Goal: Information Seeking & Learning: Learn about a topic

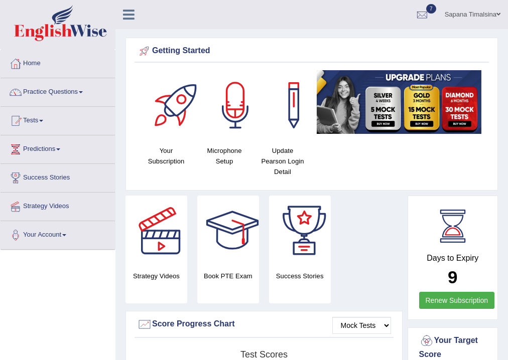
click at [40, 92] on link "Practice Questions" at bounding box center [58, 90] width 114 height 25
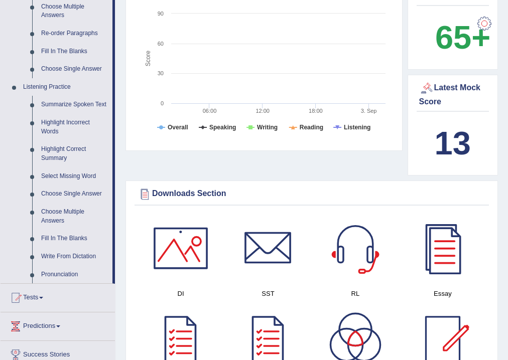
scroll to position [361, 0]
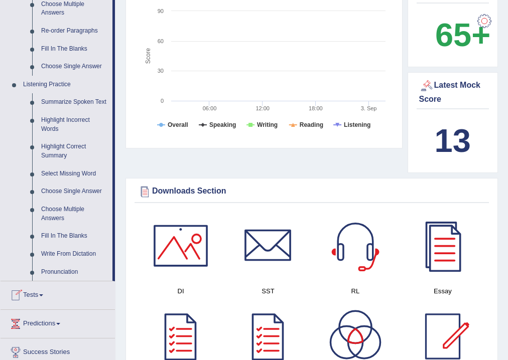
click at [26, 299] on link "Tests" at bounding box center [58, 294] width 114 height 25
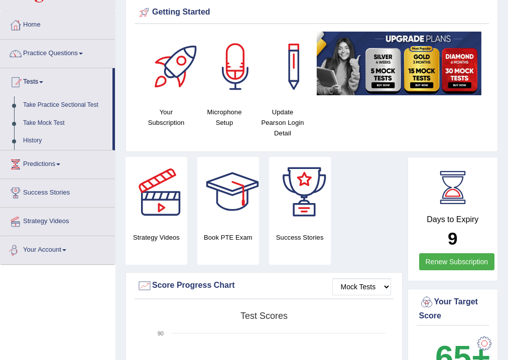
scroll to position [0, 0]
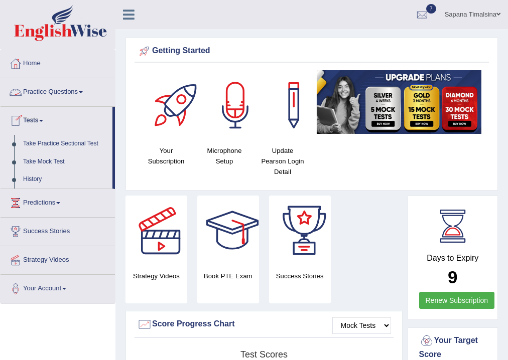
click at [56, 96] on link "Practice Questions" at bounding box center [58, 90] width 114 height 25
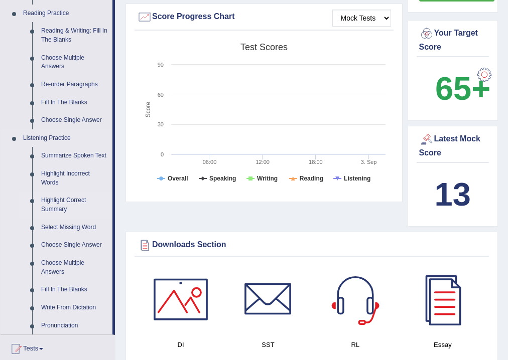
scroll to position [281, 0]
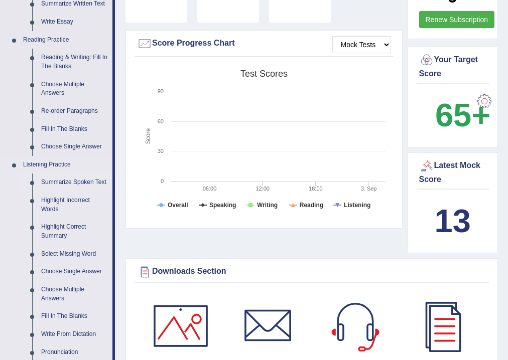
click at [54, 179] on link "Summarize Spoken Text" at bounding box center [75, 183] width 76 height 18
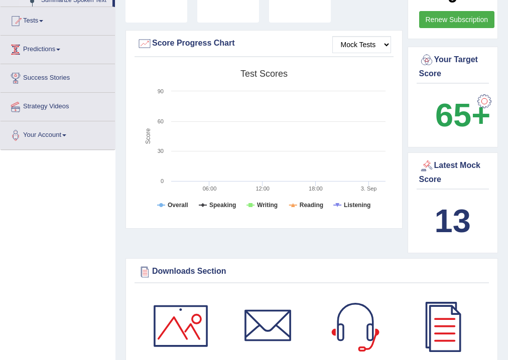
scroll to position [223, 0]
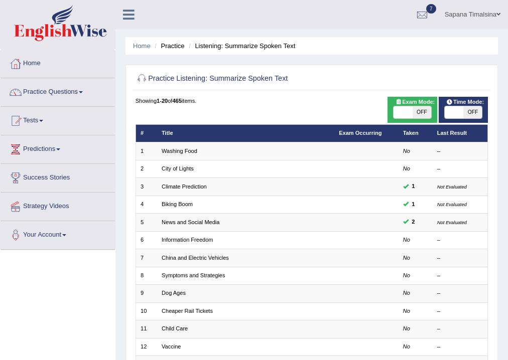
click at [422, 107] on span "OFF" at bounding box center [422, 112] width 19 height 12
checkbox input "true"
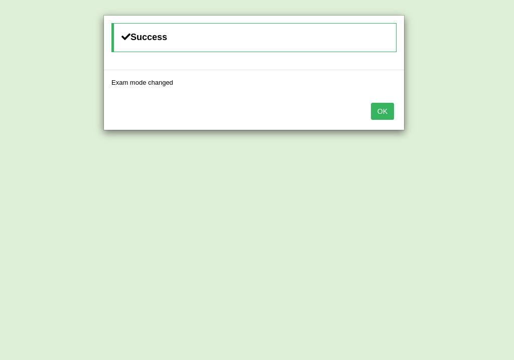
click at [379, 113] on button "OK" at bounding box center [382, 111] width 23 height 17
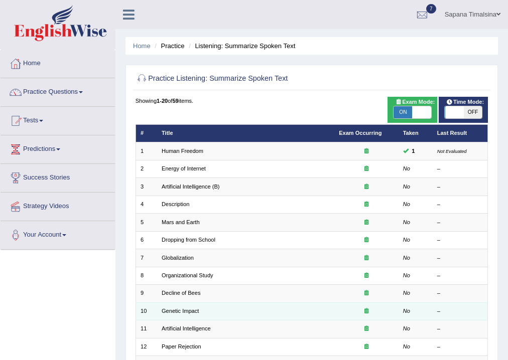
scroll to position [40, 0]
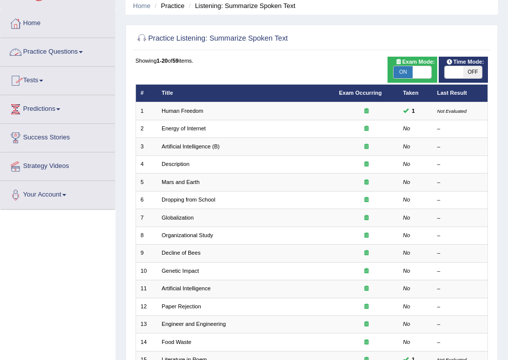
click at [73, 52] on link "Practice Questions" at bounding box center [58, 50] width 114 height 25
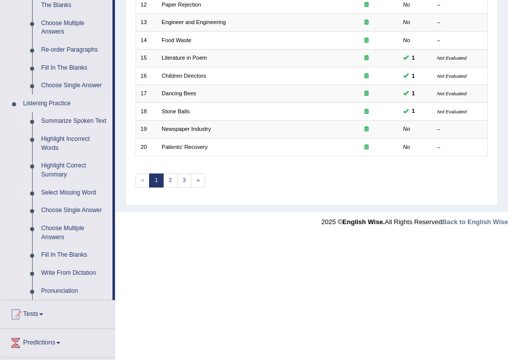
scroll to position [361, 0]
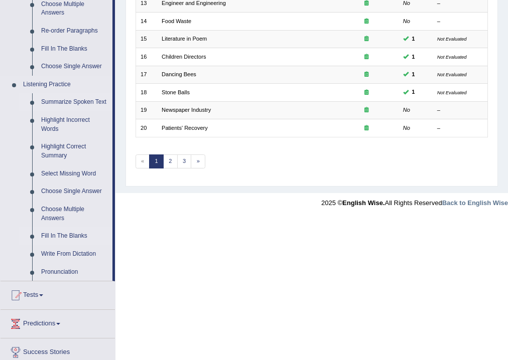
click at [64, 234] on link "Fill In The Blanks" at bounding box center [75, 236] width 76 height 18
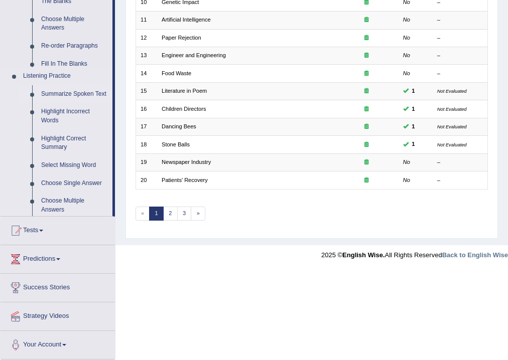
scroll to position [217, 0]
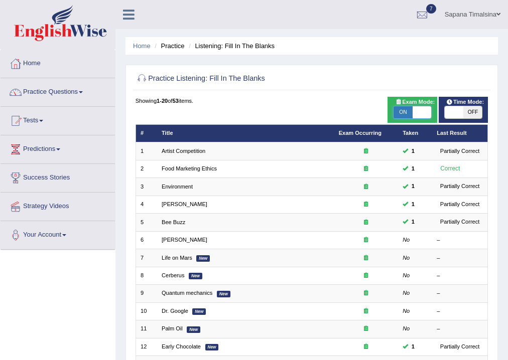
click at [426, 114] on span at bounding box center [422, 112] width 19 height 12
checkbox input "false"
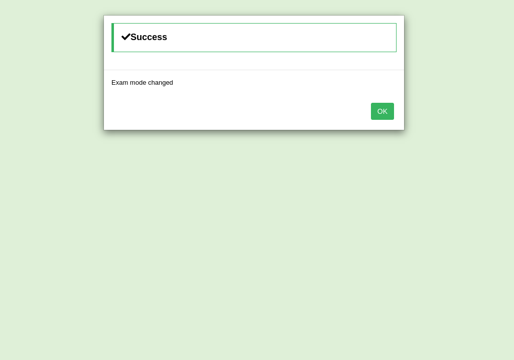
click at [383, 112] on button "OK" at bounding box center [382, 111] width 23 height 17
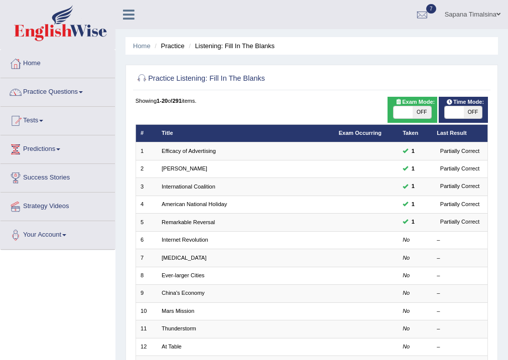
click at [420, 115] on span "OFF" at bounding box center [422, 112] width 19 height 12
checkbox input "true"
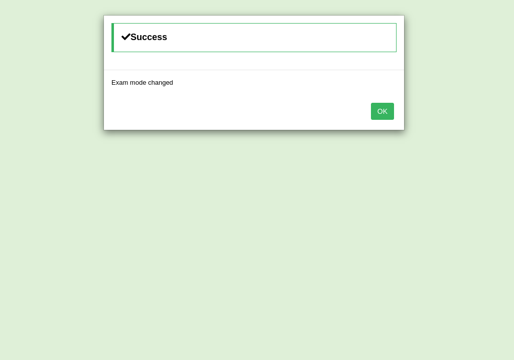
click at [389, 112] on button "OK" at bounding box center [382, 111] width 23 height 17
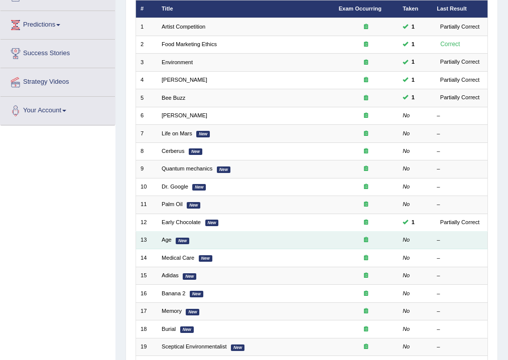
scroll to position [120, 0]
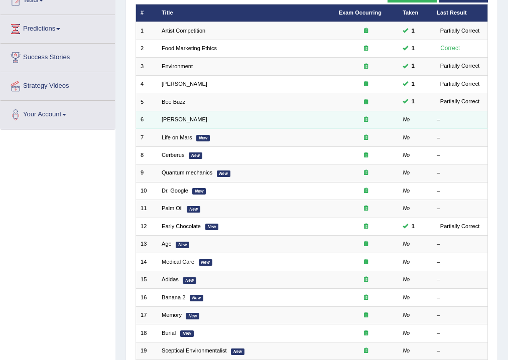
click at [242, 123] on td "[PERSON_NAME]" at bounding box center [245, 120] width 177 height 18
click at [345, 113] on td at bounding box center [366, 120] width 64 height 18
click at [418, 114] on td "No" at bounding box center [415, 120] width 34 height 18
click at [170, 118] on link "[PERSON_NAME]" at bounding box center [185, 119] width 46 height 6
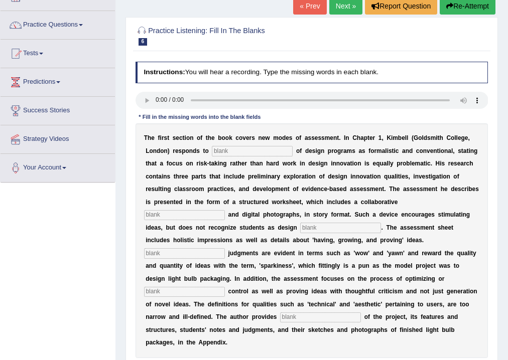
scroll to position [80, 0]
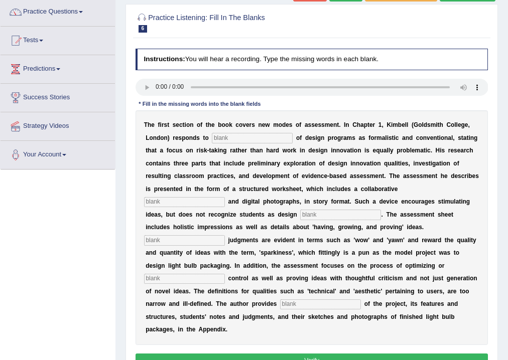
click at [296, 303] on input "text" at bounding box center [320, 305] width 81 height 10
type input "E"
type input "example"
click at [220, 141] on input "text" at bounding box center [252, 138] width 81 height 10
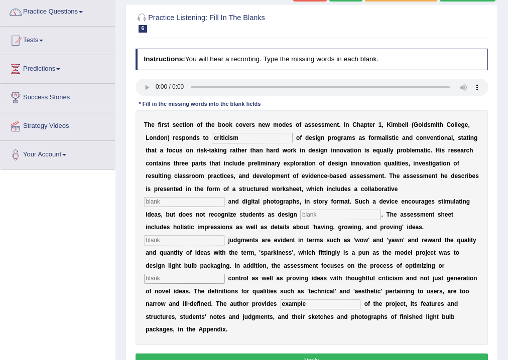
type input "criticism"
click at [186, 203] on input "text" at bounding box center [184, 202] width 81 height 10
type input "element"
click at [193, 240] on input "text" at bounding box center [184, 240] width 81 height 10
click at [311, 212] on input "text" at bounding box center [340, 215] width 81 height 10
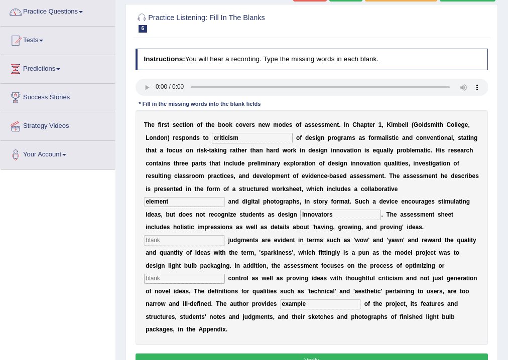
type input "innovators"
drag, startPoint x: 210, startPoint y: 243, endPoint x: 213, endPoint y: 268, distance: 25.3
click at [213, 268] on div "T h e f i r s t s e c t i o n o f t h e b o o k c o v e r s n e w m o d e s o f…" at bounding box center [312, 227] width 353 height 235
click at [213, 279] on input "text" at bounding box center [184, 279] width 81 height 10
type input "complexity"
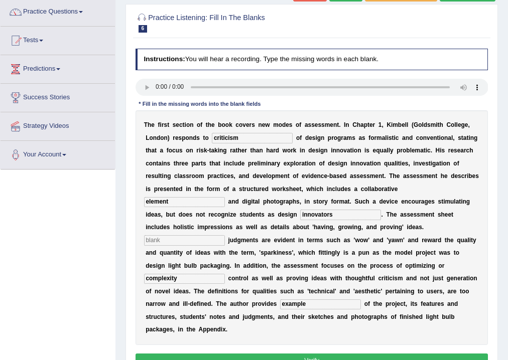
click at [185, 244] on input "text" at bounding box center [184, 240] width 81 height 10
type input "colocial"
click at [190, 282] on input "complexity" at bounding box center [184, 279] width 81 height 10
click at [171, 279] on input "complexity" at bounding box center [184, 279] width 81 height 10
click at [169, 278] on input "complexity" at bounding box center [184, 279] width 81 height 10
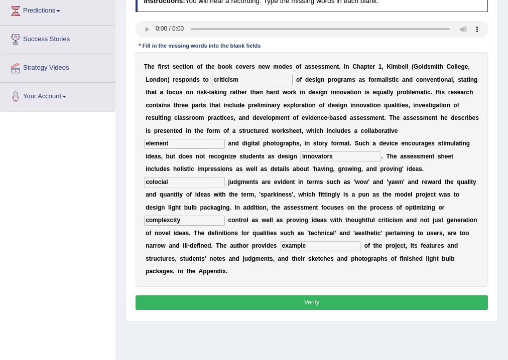
scroll to position [161, 0]
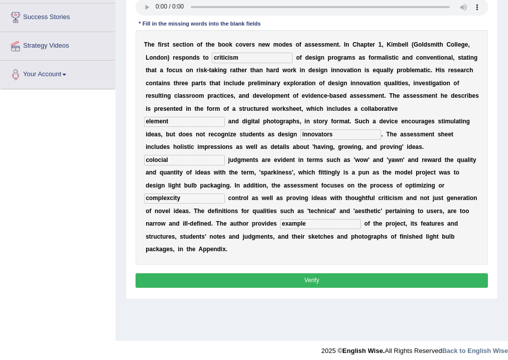
type input "complexity"
click at [197, 282] on button "Verify" at bounding box center [312, 281] width 353 height 15
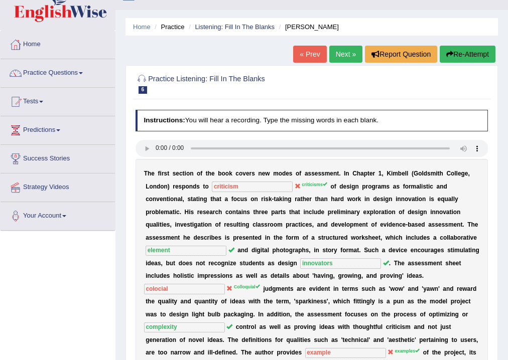
scroll to position [0, 0]
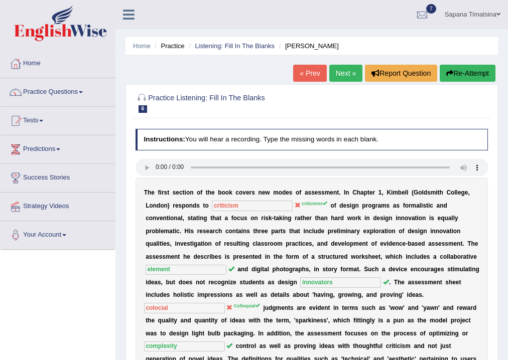
click at [340, 75] on link "Next »" at bounding box center [345, 73] width 33 height 17
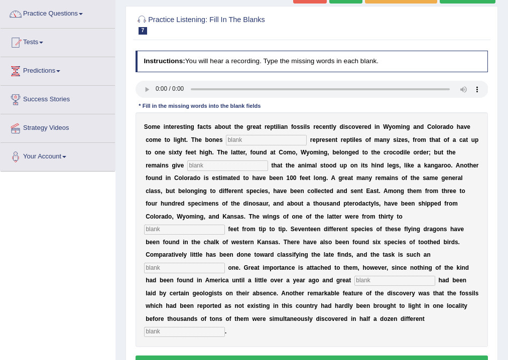
scroll to position [80, 0]
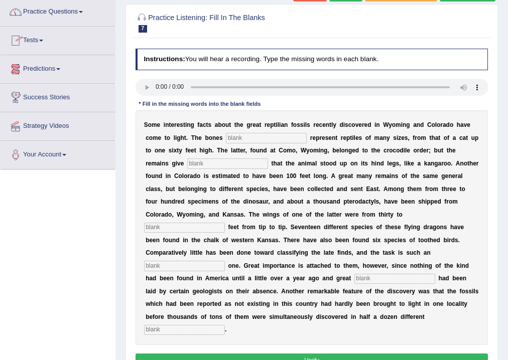
click at [293, 135] on input "text" at bounding box center [266, 138] width 81 height 10
type input "found"
click at [261, 162] on input "text" at bounding box center [227, 164] width 81 height 10
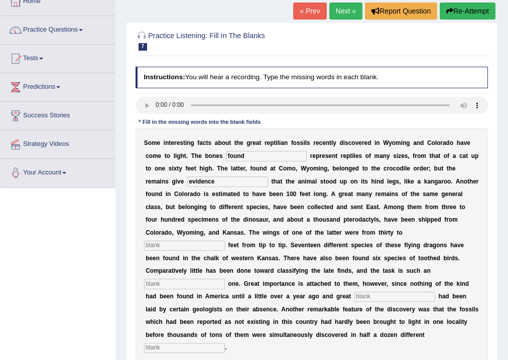
scroll to position [120, 0]
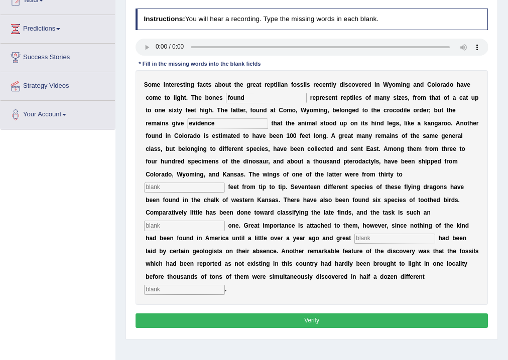
type input "evidence"
click at [155, 189] on input "text" at bounding box center [184, 188] width 81 height 10
click at [216, 230] on input "text" at bounding box center [184, 226] width 81 height 10
click at [150, 187] on input "forty" at bounding box center [184, 188] width 81 height 10
type input "forty"
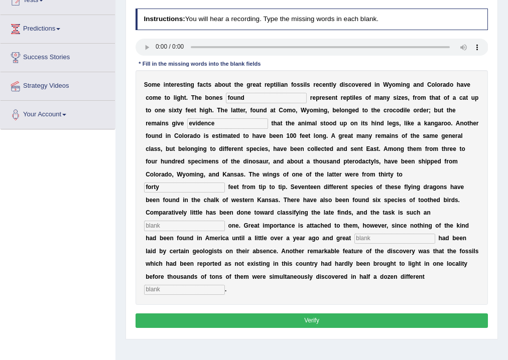
click at [156, 225] on input "text" at bounding box center [184, 226] width 81 height 10
type input "enormous"
click at [179, 289] on input "text" at bounding box center [184, 290] width 81 height 10
click at [401, 237] on input "text" at bounding box center [394, 239] width 81 height 10
type input "stress"
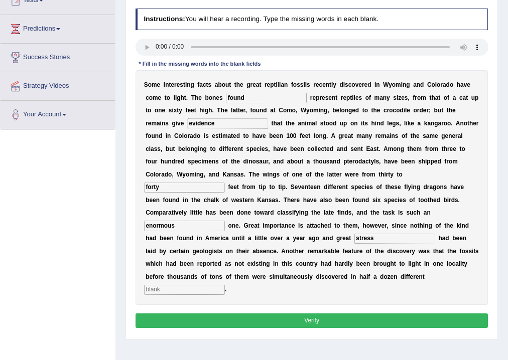
drag, startPoint x: 156, startPoint y: 289, endPoint x: 156, endPoint y: 279, distance: 10.1
click at [156, 287] on input "text" at bounding box center [184, 290] width 81 height 10
type input "places"
click at [187, 317] on button "Verify" at bounding box center [312, 321] width 353 height 15
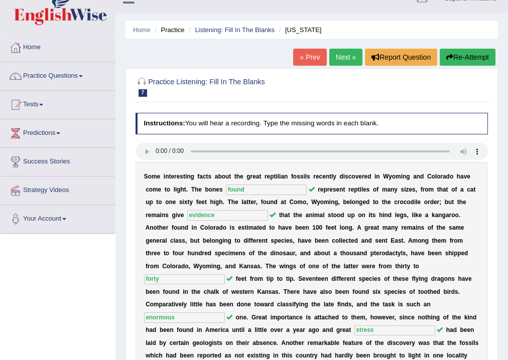
scroll to position [6, 0]
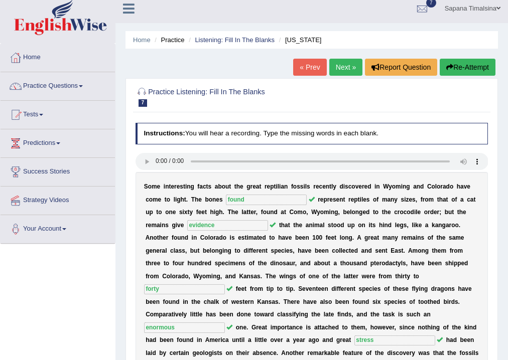
click at [354, 70] on link "Next »" at bounding box center [345, 67] width 33 height 17
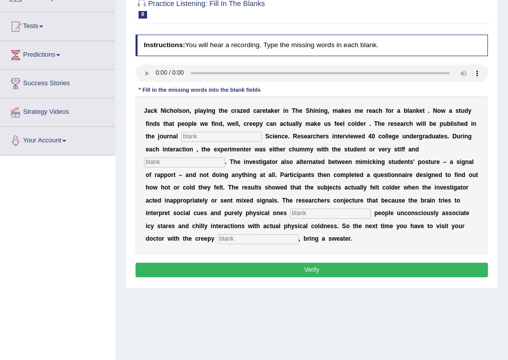
scroll to position [80, 0]
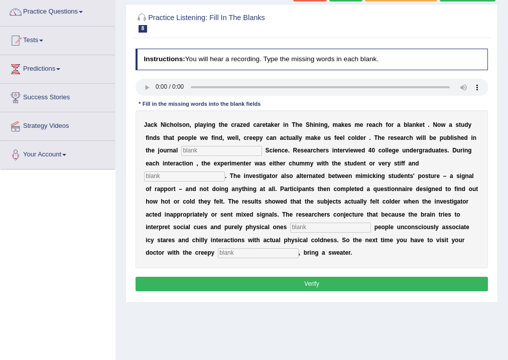
click at [211, 151] on input "text" at bounding box center [221, 151] width 81 height 10
type input "psycological"
click at [199, 170] on div "J a c k N i c h o l s o n , p l a y i n g t h e c r a z e d c a r e t a k e r i…" at bounding box center [312, 189] width 353 height 158
click at [192, 173] on input "text" at bounding box center [184, 177] width 81 height 10
type input "professional"
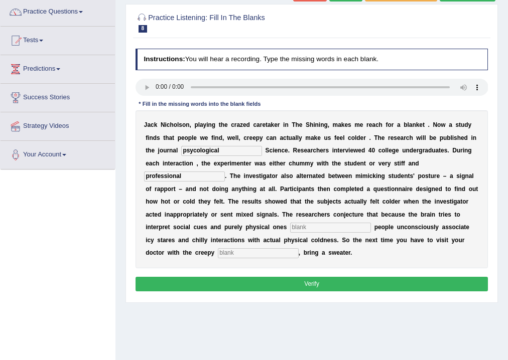
click at [317, 228] on input "text" at bounding box center [330, 228] width 81 height 10
click at [309, 225] on input "simoltaniously" at bounding box center [330, 228] width 81 height 10
type input "simoltaniously"
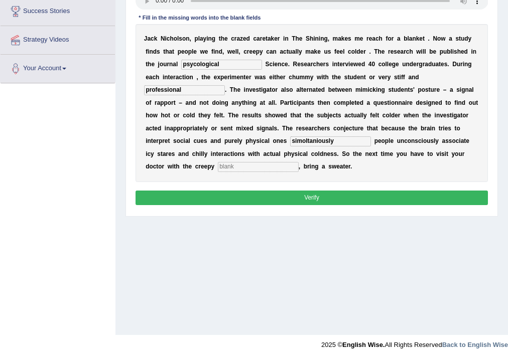
click at [305, 139] on input "simoltaniously" at bounding box center [330, 142] width 81 height 10
type input "simultaniously"
click at [235, 166] on input "text" at bounding box center [258, 167] width 81 height 10
type input "reseptionists"
click at [214, 197] on button "Verify" at bounding box center [312, 198] width 353 height 15
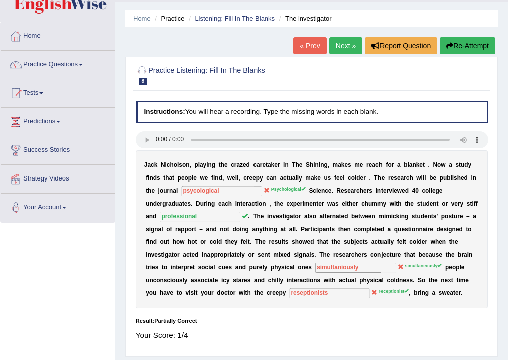
scroll to position [46, 0]
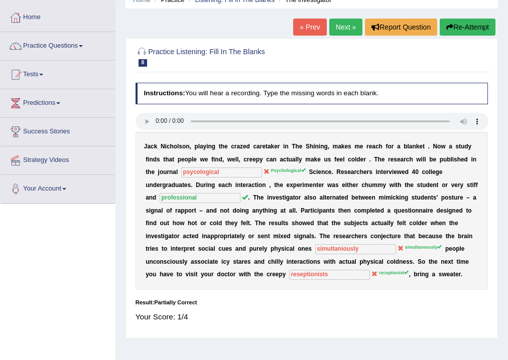
click at [457, 32] on button "Re-Attempt" at bounding box center [468, 27] width 56 height 17
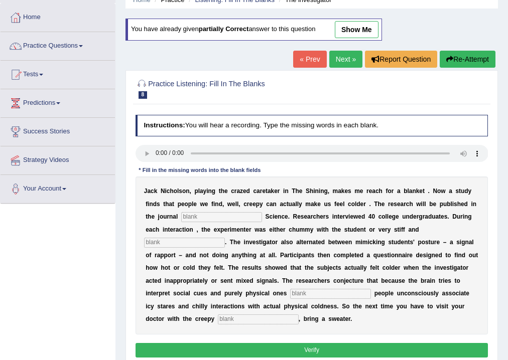
click at [261, 216] on input "text" at bounding box center [221, 217] width 81 height 10
type input "psychological"
click at [206, 243] on input "text" at bounding box center [184, 243] width 81 height 10
type input "professional"
drag, startPoint x: 317, startPoint y: 294, endPoint x: 306, endPoint y: 290, distance: 11.8
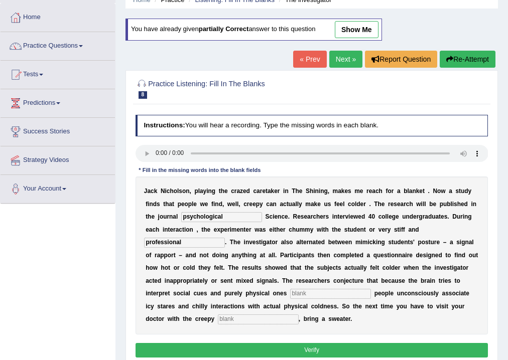
click at [311, 289] on input "text" at bounding box center [330, 294] width 81 height 10
type input "simultaneously"
click at [269, 312] on div "J a c k N i c h o l s o n , p l a y i n g t h e c r a z e d c a r e t a k e r i…" at bounding box center [312, 256] width 353 height 158
click at [270, 317] on input "text" at bounding box center [258, 320] width 81 height 10
type input "receptionist"
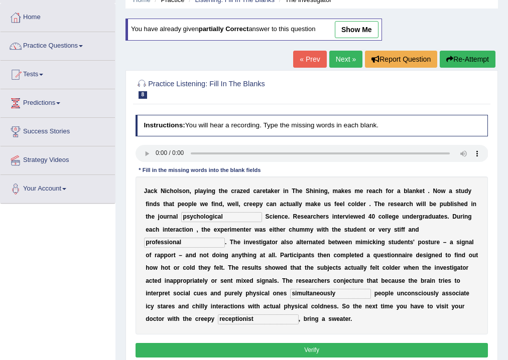
click at [236, 353] on button "Verify" at bounding box center [312, 350] width 353 height 15
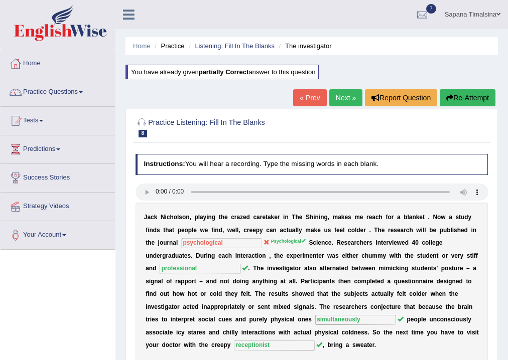
click at [341, 100] on link "Next »" at bounding box center [345, 97] width 33 height 17
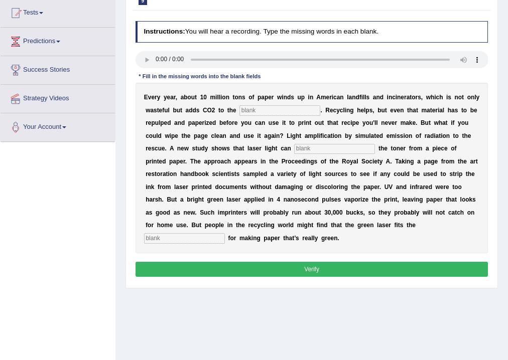
scroll to position [86, 0]
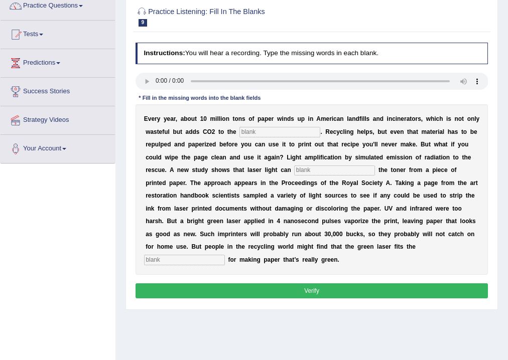
drag, startPoint x: 246, startPoint y: 126, endPoint x: 251, endPoint y: 132, distance: 7.1
click at [249, 130] on input "text" at bounding box center [279, 132] width 81 height 10
type input "a"
type input "Atmosphere"
click at [328, 163] on div "E v e r y y e a r , a b o u t 1 0 m i l l i o n t o n s o f p a p e r w i n d s…" at bounding box center [312, 189] width 353 height 171
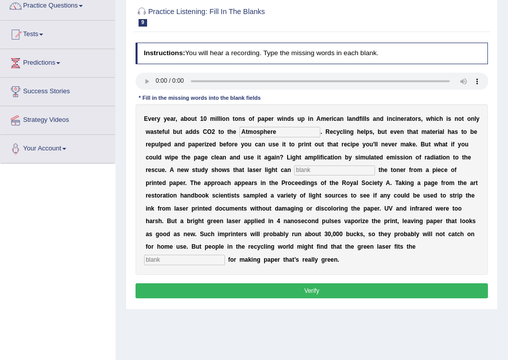
click at [326, 171] on input "text" at bounding box center [334, 171] width 81 height 10
type input "arise"
click at [221, 261] on input "text" at bounding box center [184, 260] width 81 height 10
type input "bill"
click at [388, 288] on button "Verify" at bounding box center [312, 291] width 353 height 15
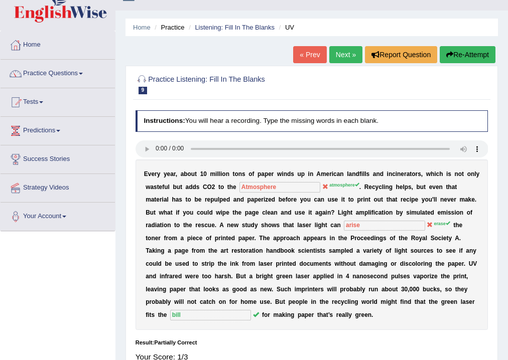
scroll to position [6, 0]
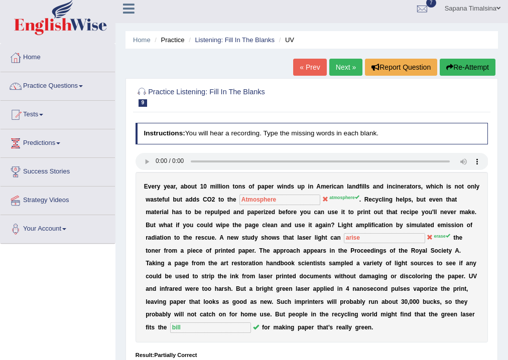
click at [460, 64] on button "Re-Attempt" at bounding box center [468, 67] width 56 height 17
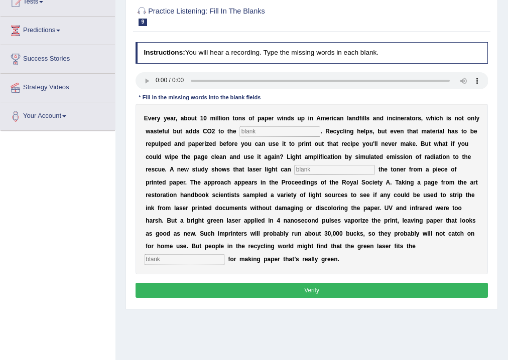
scroll to position [126, 0]
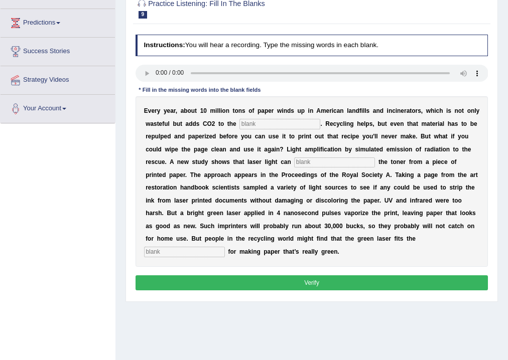
click at [252, 125] on input "text" at bounding box center [279, 124] width 81 height 10
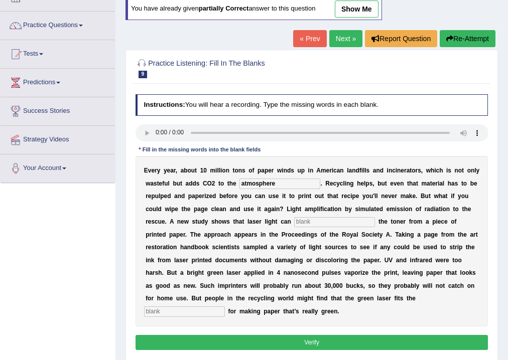
scroll to position [86, 0]
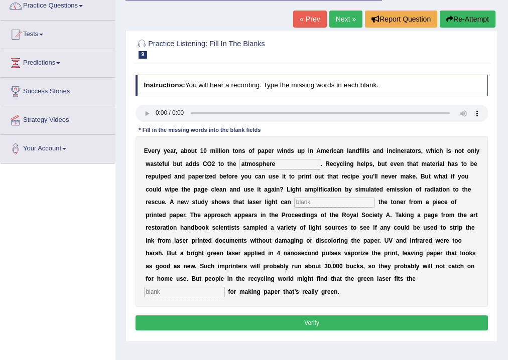
type input "atmosphere"
click at [311, 198] on div "E v e r y y e a r , a b o u t 1 0 m i l l i o n t o n s o f p a p e r w i n d s…" at bounding box center [312, 222] width 353 height 171
click at [309, 201] on input "text" at bounding box center [334, 203] width 81 height 10
type input "erase"
click at [217, 293] on input "text" at bounding box center [184, 292] width 81 height 10
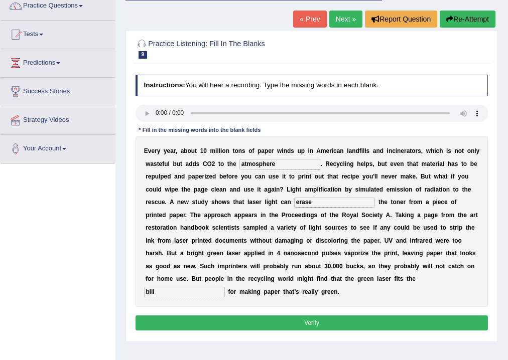
type input "bill"
click at [298, 317] on button "Verify" at bounding box center [312, 323] width 353 height 15
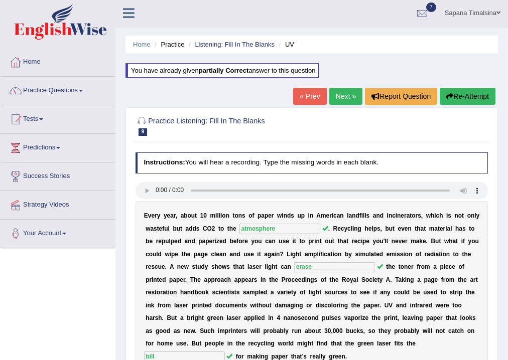
scroll to position [0, 0]
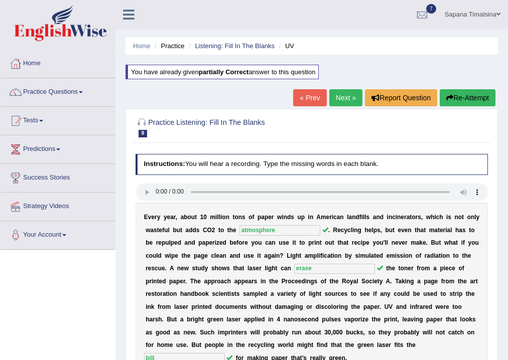
click at [345, 96] on link "Next »" at bounding box center [345, 97] width 33 height 17
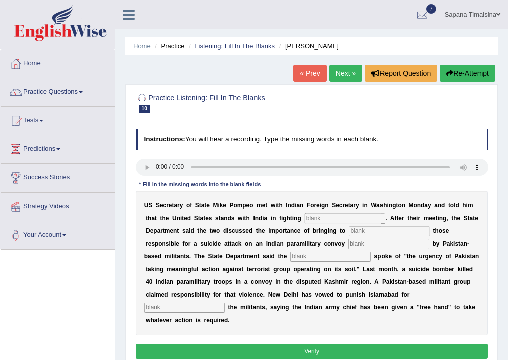
click at [477, 72] on button "Re-Attempt" at bounding box center [468, 73] width 56 height 17
click at [329, 225] on div "U S S e c r e t a r y o f S t a t e M i k e P o m p e o m e t w i t h I n d i a…" at bounding box center [312, 263] width 353 height 145
type input "terrorism"
click at [426, 228] on input "text" at bounding box center [389, 231] width 81 height 10
type input "justice"
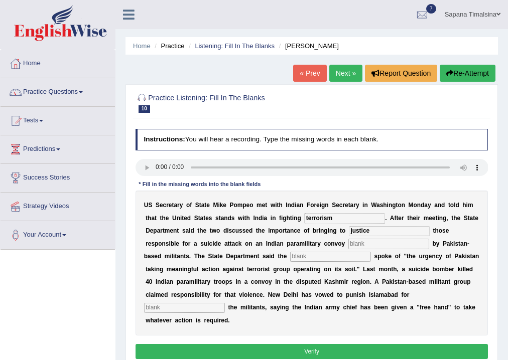
click at [393, 245] on input "text" at bounding box center [388, 244] width 81 height 10
click at [400, 238] on div "U S S e c r e t a r y o f S t a t e M i k e P o m p e o m e t w i t h I n d i a…" at bounding box center [312, 263] width 353 height 145
click at [369, 244] on input "text" at bounding box center [388, 244] width 81 height 10
type input "claimed"
click at [373, 259] on div "U S S e c r e t a r y o f S t a t e M i k e P o m p e o m e t w i t h I n d i a…" at bounding box center [312, 263] width 353 height 145
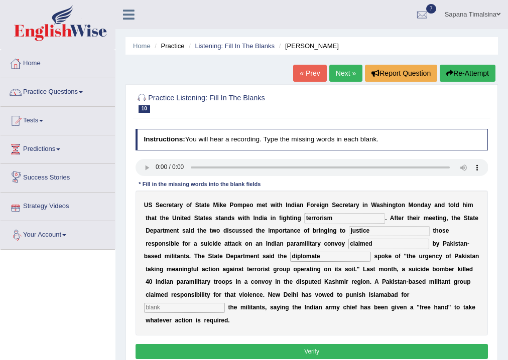
type input "diplomate"
click at [173, 309] on input "text" at bounding box center [184, 308] width 81 height 10
type input "shalttering"
click at [213, 348] on button "Verify" at bounding box center [312, 351] width 353 height 15
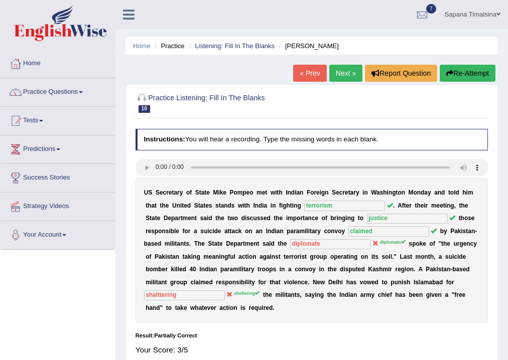
click at [339, 66] on link "Next »" at bounding box center [345, 73] width 33 height 17
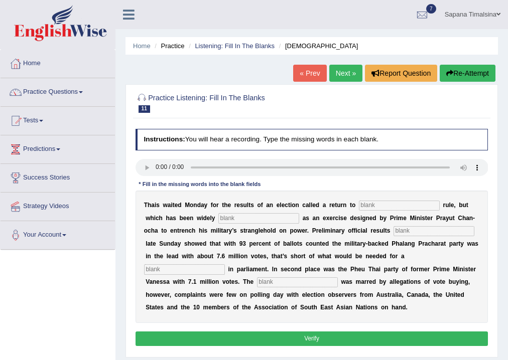
click at [394, 205] on input "text" at bounding box center [399, 206] width 81 height 10
type input "democrate"
click at [245, 219] on input "text" at bounding box center [258, 218] width 81 height 10
type input "criticise"
drag, startPoint x: 452, startPoint y: 228, endPoint x: 449, endPoint y: 237, distance: 9.0
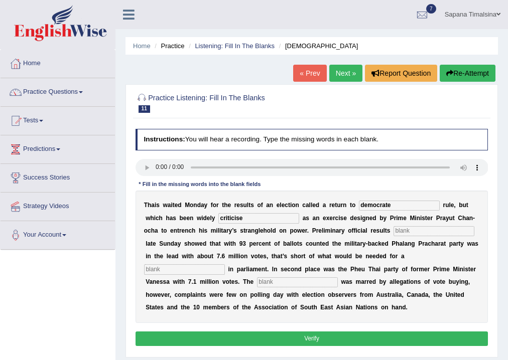
click at [450, 235] on input "text" at bounding box center [434, 231] width 81 height 10
type input "releasesd"
click at [223, 264] on div "T h a i s w a i t e d M o n d a y f o r t h e r e s u l t s o f a n e l e c t i…" at bounding box center [312, 257] width 353 height 133
click at [225, 271] on input "text" at bounding box center [184, 270] width 81 height 10
type input "majority"
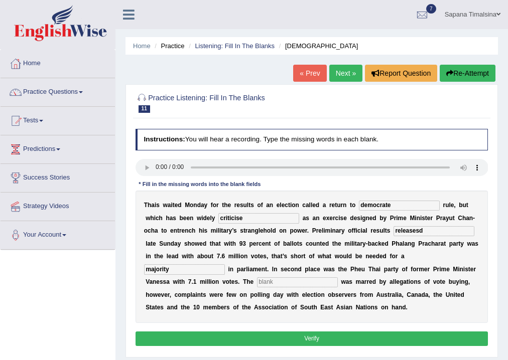
drag, startPoint x: 271, startPoint y: 291, endPoint x: 272, endPoint y: 297, distance: 6.2
click at [271, 296] on b at bounding box center [272, 295] width 4 height 7
drag, startPoint x: 277, startPoint y: 280, endPoint x: 289, endPoint y: 285, distance: 13.1
click at [277, 284] on input "text" at bounding box center [297, 283] width 81 height 10
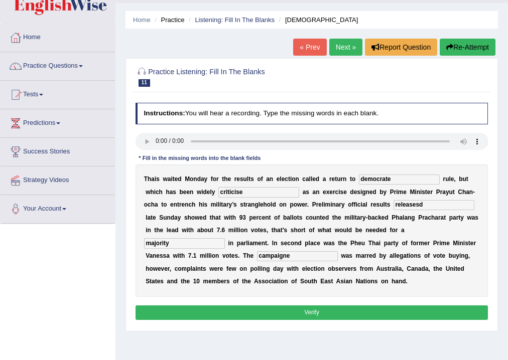
scroll to position [40, 0]
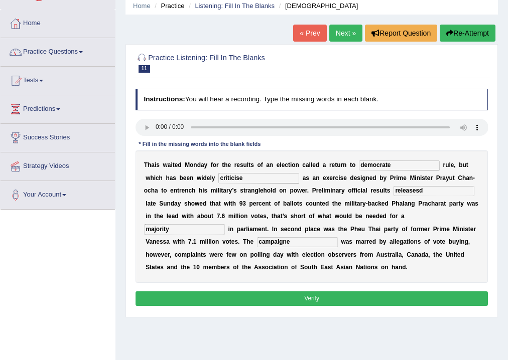
type input "campaigne"
click at [404, 297] on button "Verify" at bounding box center [312, 299] width 353 height 15
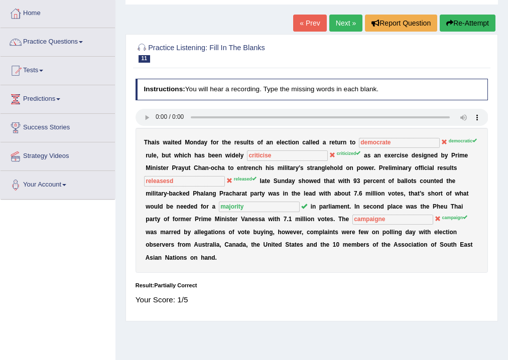
scroll to position [0, 0]
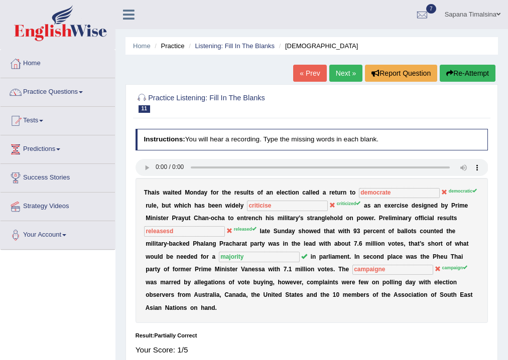
click at [339, 73] on link "Next »" at bounding box center [345, 73] width 33 height 17
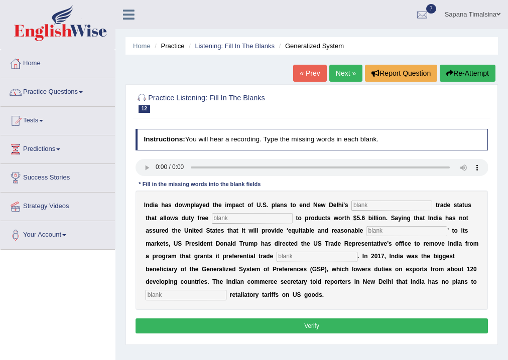
click at [478, 360] on html "Toggle navigation Home Practice Questions Speaking Practice Read Aloud Repeat S…" at bounding box center [254, 180] width 508 height 360
click at [402, 205] on input "text" at bounding box center [391, 206] width 81 height 10
type input "profenssial"
click at [266, 215] on input "text" at bounding box center [252, 218] width 81 height 10
type input "excess"
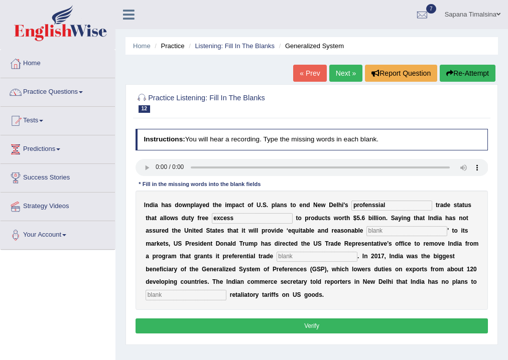
click at [376, 232] on input "text" at bounding box center [406, 231] width 81 height 10
click at [328, 254] on input "text" at bounding box center [317, 257] width 81 height 10
type input "treatment"
click at [200, 290] on div "I n d i a h a s d o w n p l a y e d t h e i m p a c t o f U . S . p l a n s t o…" at bounding box center [312, 250] width 353 height 119
click at [199, 297] on input "text" at bounding box center [186, 295] width 81 height 10
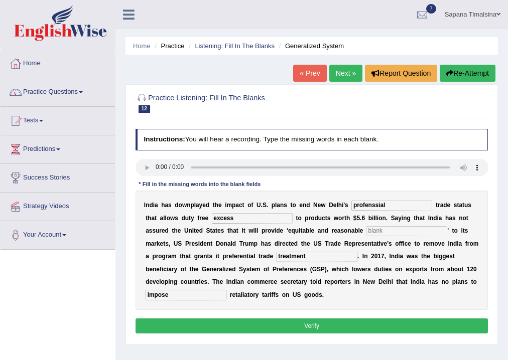
scroll to position [40, 0]
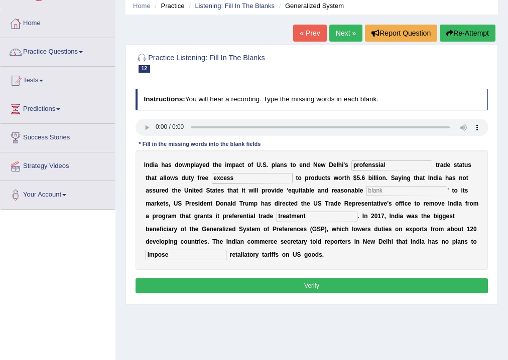
type input "impose"
click at [377, 199] on div "I n d i a h a s d o w n p l a y e d t h e i m p a c t o f U . S . p l a n s t o…" at bounding box center [312, 210] width 353 height 119
click at [381, 190] on input "text" at bounding box center [406, 191] width 81 height 10
type input "excess"
click at [361, 283] on button "Verify" at bounding box center [312, 286] width 353 height 15
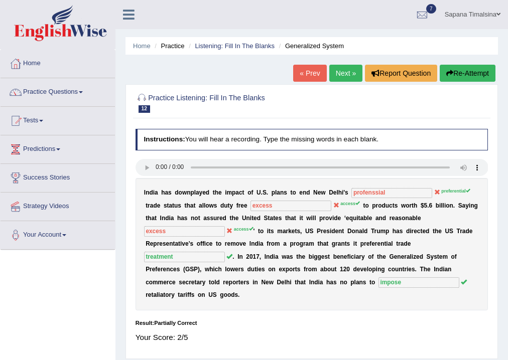
scroll to position [0, 0]
click at [348, 74] on link "Next »" at bounding box center [345, 73] width 33 height 17
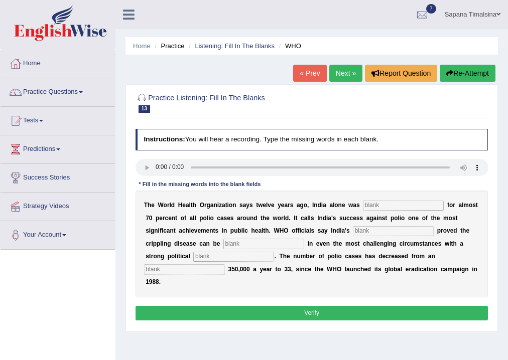
click at [426, 205] on input "text" at bounding box center [403, 206] width 81 height 10
click at [385, 232] on input "text" at bounding box center [393, 231] width 81 height 10
type input "r"
click at [413, 203] on input "text" at bounding box center [403, 206] width 81 height 10
type input "responsible"
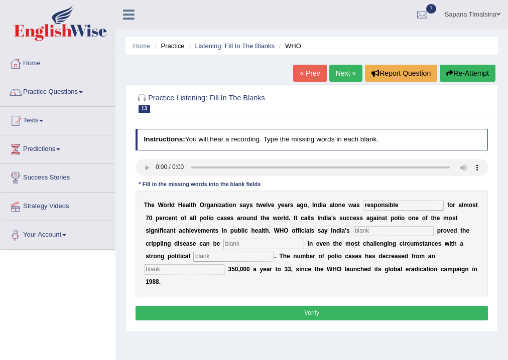
click at [231, 244] on input "text" at bounding box center [263, 244] width 81 height 10
type input "eliminated"
click at [231, 256] on input "text" at bounding box center [233, 257] width 81 height 10
click at [214, 273] on input "text" at bounding box center [184, 270] width 81 height 10
type input "estimated"
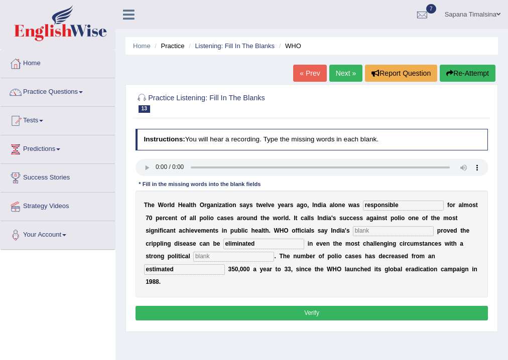
click at [382, 227] on input "text" at bounding box center [393, 231] width 81 height 10
type input "comp"
drag, startPoint x: 282, startPoint y: 312, endPoint x: 288, endPoint y: 334, distance: 22.8
click at [288, 334] on div "Home Practice Listening: Fill In The Blanks WHO « Prev Next » Report Question R…" at bounding box center [311, 251] width 393 height 502
click at [309, 316] on button "Verify" at bounding box center [312, 313] width 353 height 15
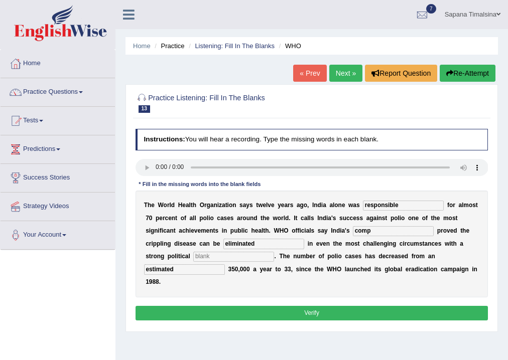
drag, startPoint x: 224, startPoint y: 257, endPoint x: 226, endPoint y: 247, distance: 10.3
click at [224, 256] on input "text" at bounding box center [233, 257] width 81 height 10
type input "hh"
click at [226, 309] on button "Verify" at bounding box center [312, 313] width 353 height 15
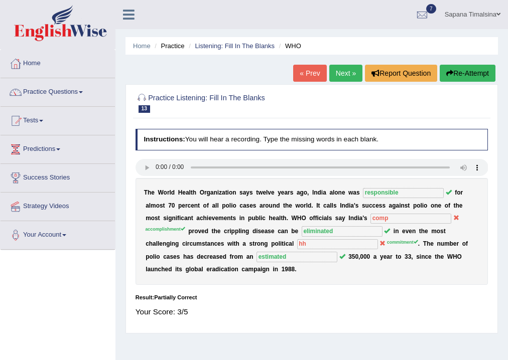
click at [149, 176] on audio at bounding box center [312, 167] width 353 height 17
click at [345, 91] on div "Practice Listening: Fill In The Blanks 13 WHO Instructions: You will hear a rec…" at bounding box center [311, 208] width 372 height 249
click at [344, 69] on link "Next »" at bounding box center [345, 73] width 33 height 17
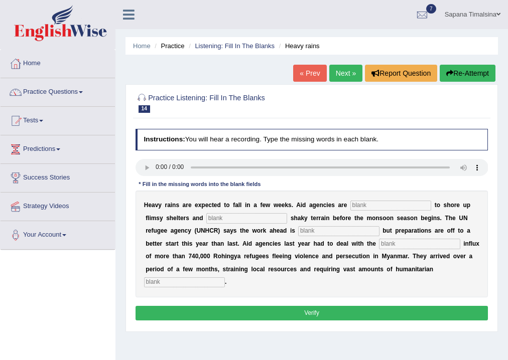
click at [459, 76] on button "Re-Attempt" at bounding box center [468, 73] width 56 height 17
click at [397, 204] on input "text" at bounding box center [390, 206] width 81 height 10
type input "raising"
click at [232, 222] on input "text" at bounding box center [246, 218] width 81 height 10
type input "established"
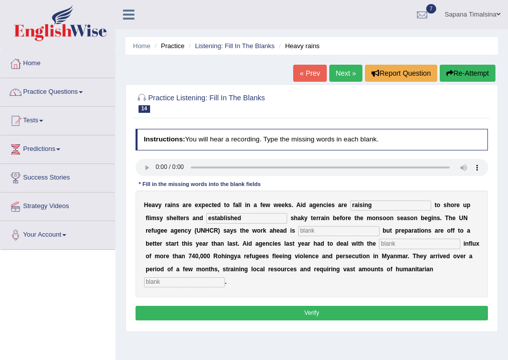
click at [309, 231] on input "text" at bounding box center [338, 231] width 81 height 10
type input "monumental"
click at [417, 246] on input "text" at bounding box center [419, 244] width 81 height 10
type input "massive"
click at [157, 287] on input "text" at bounding box center [184, 283] width 81 height 10
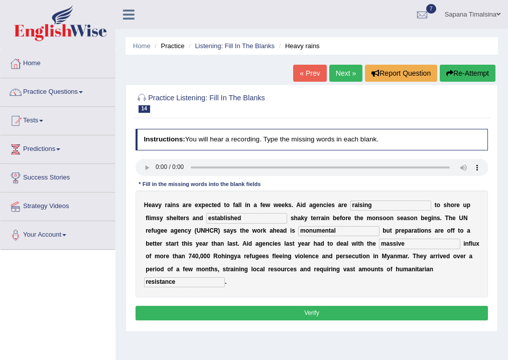
type input "resistance"
click at [171, 316] on button "Verify" at bounding box center [312, 313] width 353 height 15
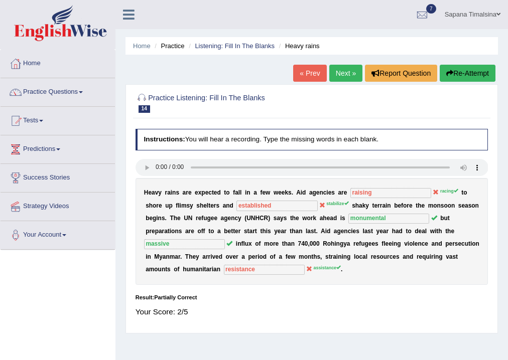
click at [342, 72] on link "Next »" at bounding box center [345, 73] width 33 height 17
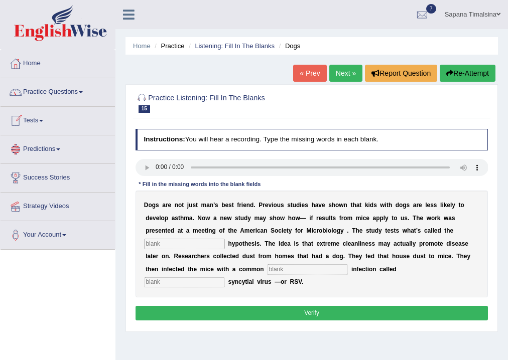
click at [179, 240] on input "text" at bounding box center [184, 244] width 81 height 10
type input "hygiene"
click at [334, 274] on input "text" at bounding box center [307, 270] width 81 height 10
type input "childhood"
click at [185, 282] on input "text" at bounding box center [184, 283] width 81 height 10
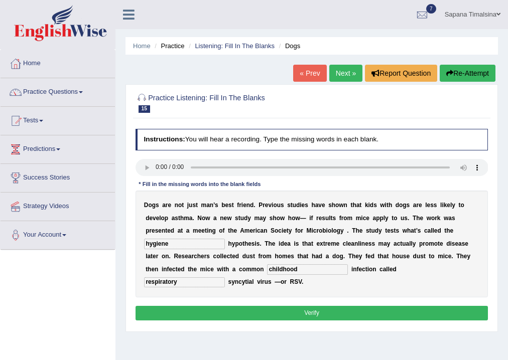
type input "respiratory"
click at [323, 309] on button "Verify" at bounding box center [312, 313] width 353 height 15
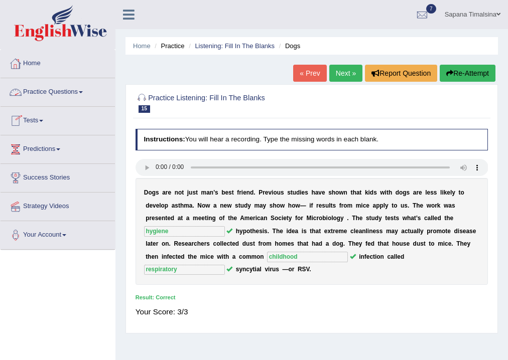
click at [44, 95] on link "Practice Questions" at bounding box center [58, 90] width 114 height 25
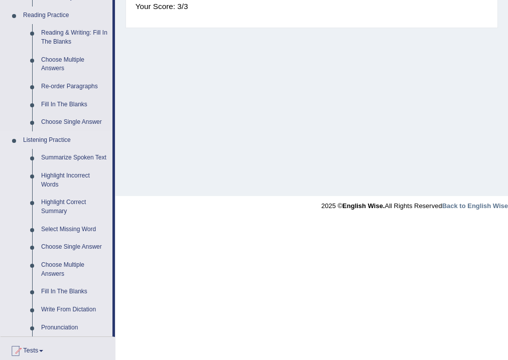
scroll to position [321, 0]
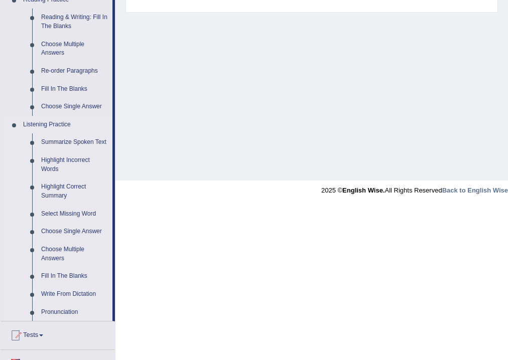
click at [72, 293] on link "Write From Dictation" at bounding box center [75, 295] width 76 height 18
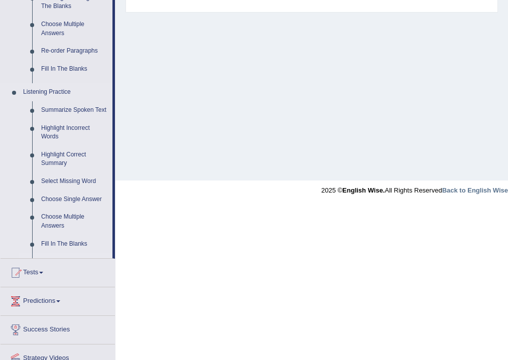
scroll to position [167, 0]
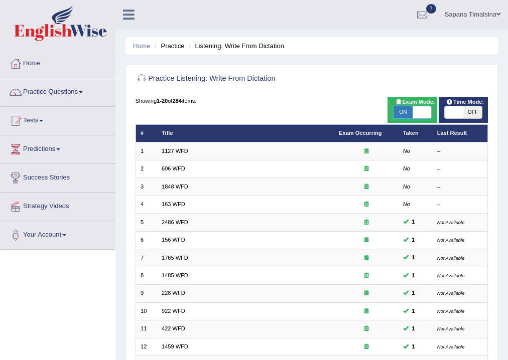
click at [418, 109] on span at bounding box center [422, 112] width 19 height 12
checkbox input "false"
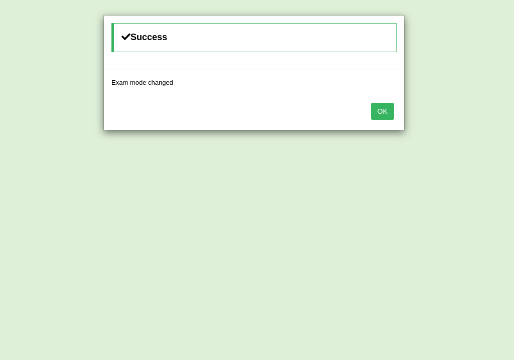
click at [392, 118] on button "OK" at bounding box center [382, 111] width 23 height 17
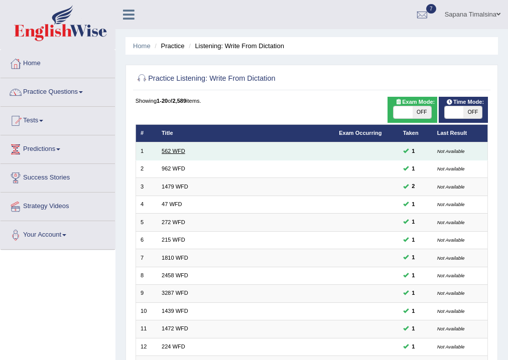
click at [176, 149] on link "562 WFD" at bounding box center [174, 151] width 24 height 6
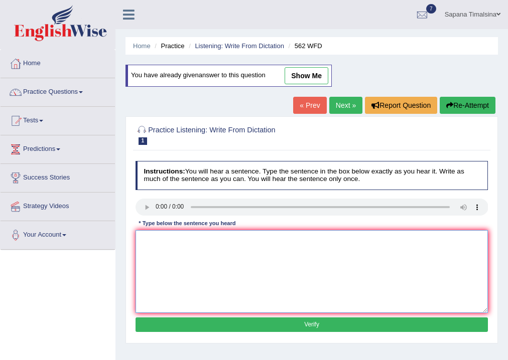
click at [150, 244] on textarea at bounding box center [312, 271] width 353 height 83
type textarea "The gaph between and does not decrese."
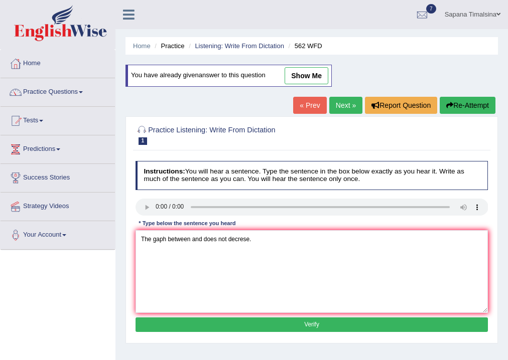
click at [245, 322] on button "Verify" at bounding box center [312, 325] width 353 height 15
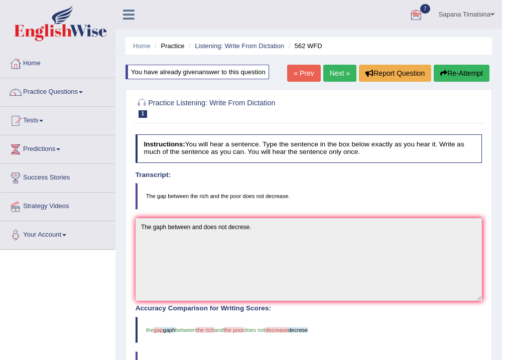
click at [342, 69] on link "Next »" at bounding box center [339, 73] width 33 height 17
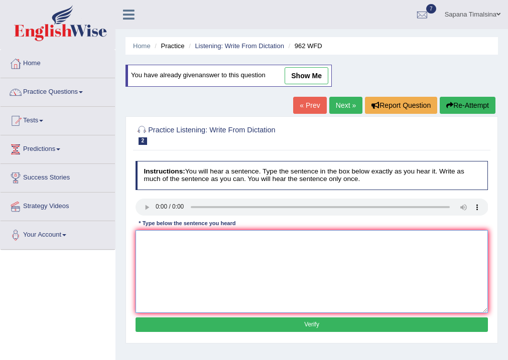
click at [155, 235] on textarea at bounding box center [312, 271] width 353 height 83
type textarea "p"
type textarea "i"
type textarea "If you have any questions question about the exam exams, please raise your hand."
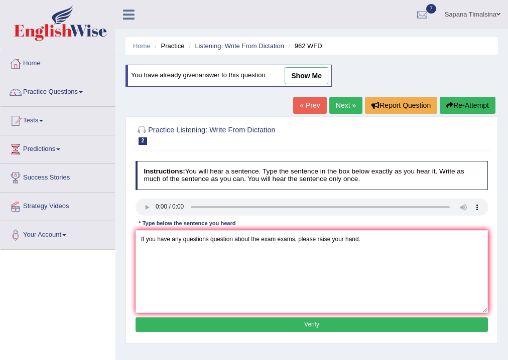
click at [209, 323] on button "Verify" at bounding box center [312, 325] width 353 height 15
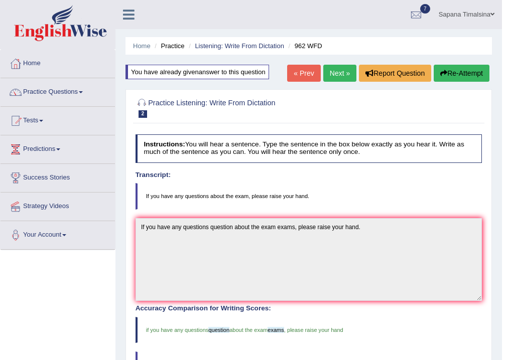
click at [332, 72] on link "Next »" at bounding box center [339, 73] width 33 height 17
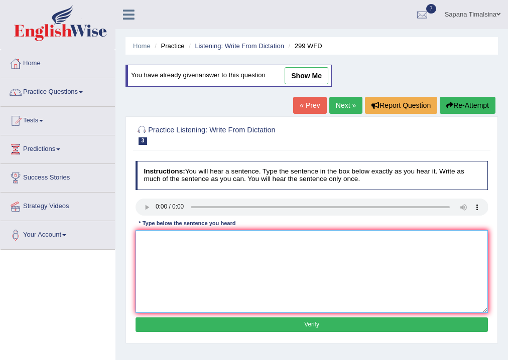
click at [145, 236] on textarea at bounding box center [312, 271] width 353 height 83
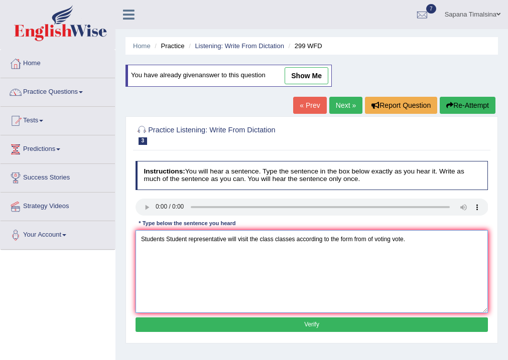
type textarea "Students Student representative will visit the class classes according to the f…"
click at [279, 323] on button "Verify" at bounding box center [312, 325] width 353 height 15
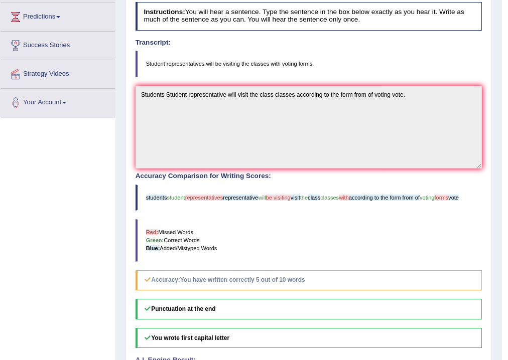
scroll to position [120, 0]
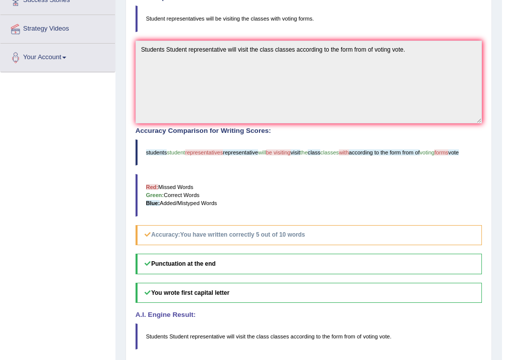
drag, startPoint x: 231, startPoint y: 313, endPoint x: 223, endPoint y: 309, distance: 9.7
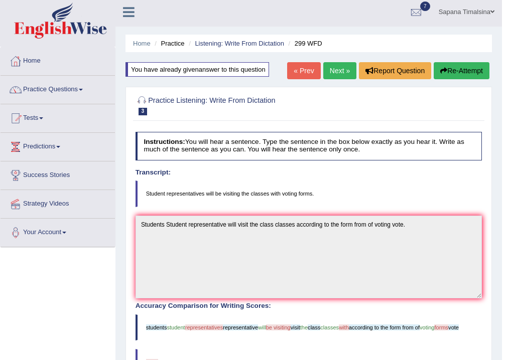
scroll to position [0, 0]
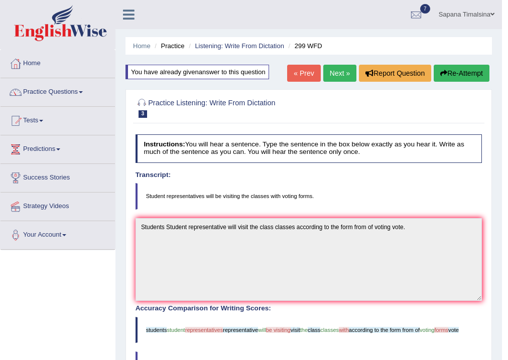
click at [339, 78] on link "Next »" at bounding box center [339, 73] width 33 height 17
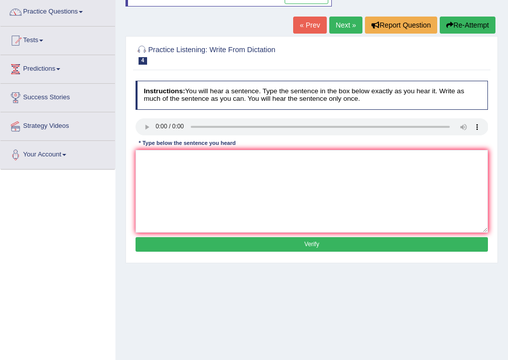
click at [134, 124] on div "Instructions: You will hear a sentence. Type the sentence in the box below exac…" at bounding box center [311, 168] width 357 height 182
click at [458, 27] on button "Re-Attempt" at bounding box center [468, 25] width 56 height 17
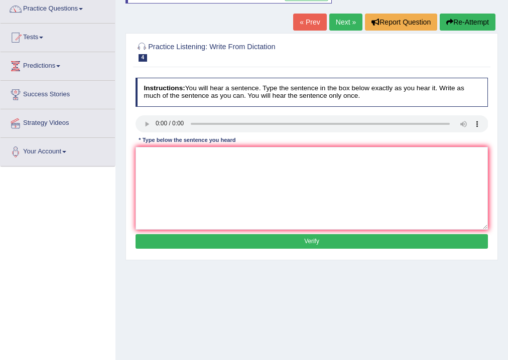
click at [485, 24] on button "Re-Attempt" at bounding box center [468, 22] width 56 height 17
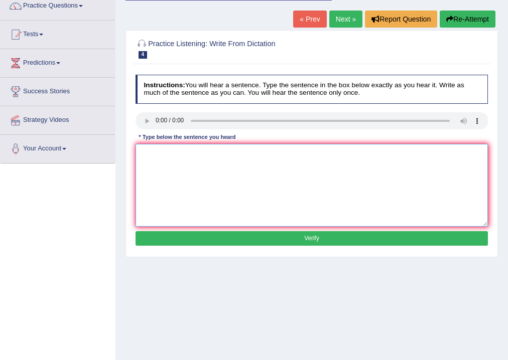
click at [143, 153] on textarea at bounding box center [312, 185] width 353 height 83
click at [174, 152] on textarea "Our courses will be help to improve critical thinking and independent learning …" at bounding box center [312, 185] width 353 height 83
type textarea "Our courses course will be help to improve critical thinking and independent le…"
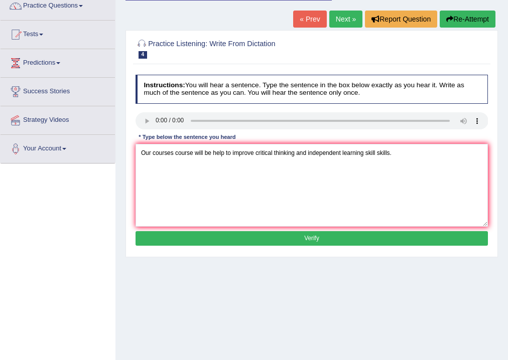
click at [366, 237] on button "Verify" at bounding box center [312, 238] width 353 height 15
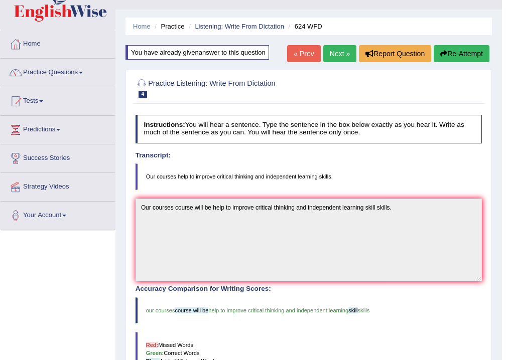
scroll to position [6, 0]
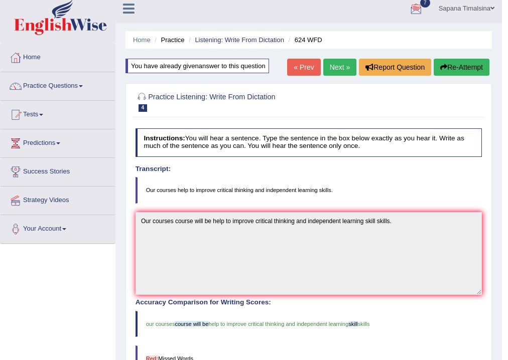
drag, startPoint x: 341, startPoint y: 66, endPoint x: 336, endPoint y: 67, distance: 5.7
click at [341, 66] on link "Next »" at bounding box center [339, 67] width 33 height 17
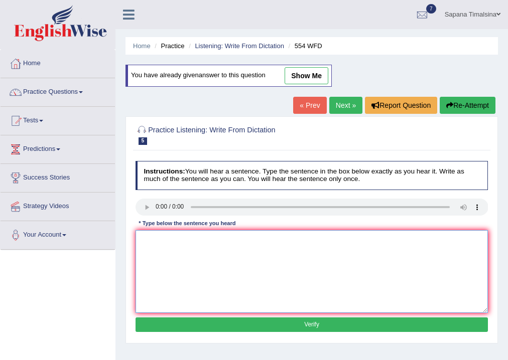
click at [174, 236] on textarea at bounding box center [312, 271] width 353 height 83
type textarea "We are able to work in a team."
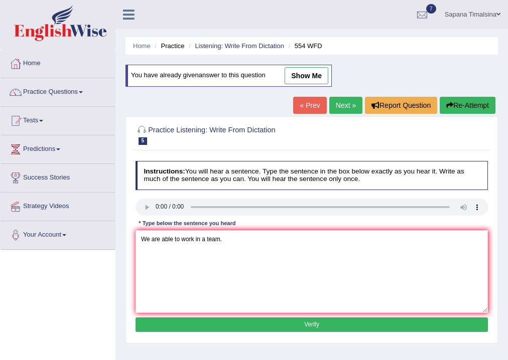
click at [217, 324] on button "Verify" at bounding box center [312, 325] width 353 height 15
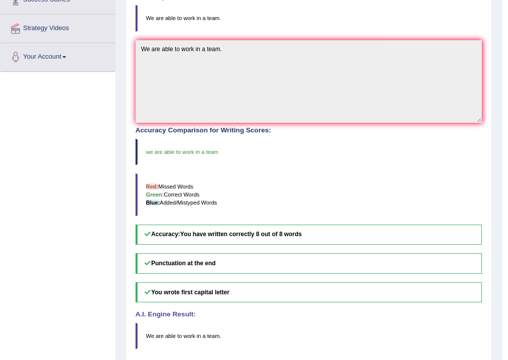
scroll to position [13, 0]
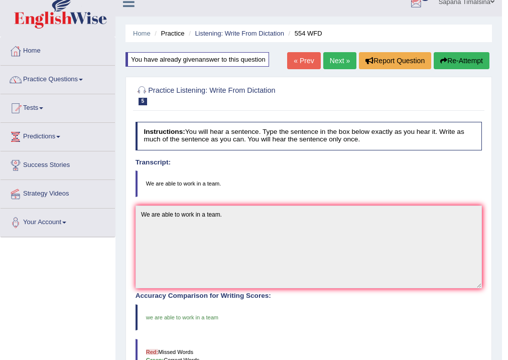
click at [341, 60] on link "Next »" at bounding box center [339, 60] width 33 height 17
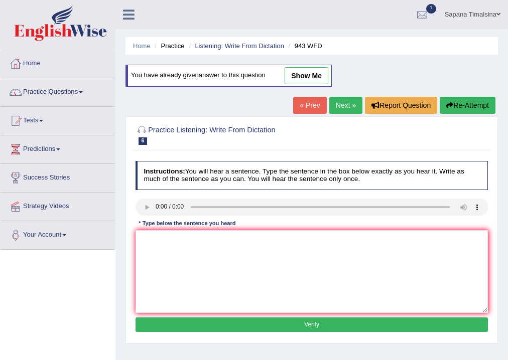
click at [473, 103] on button "Re-Attempt" at bounding box center [468, 105] width 56 height 17
click at [236, 233] on textarea at bounding box center [312, 271] width 353 height 83
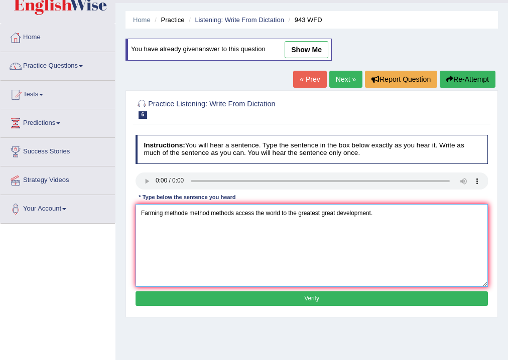
scroll to position [40, 0]
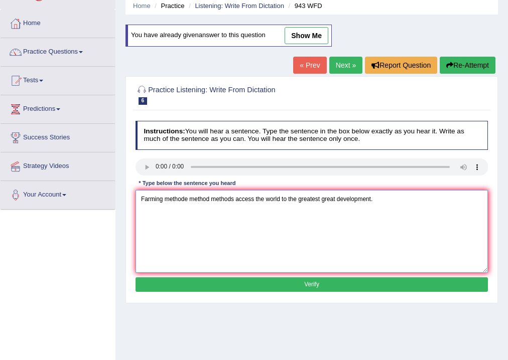
type textarea "Farming methode method methods access the world to the greatest great developme…"
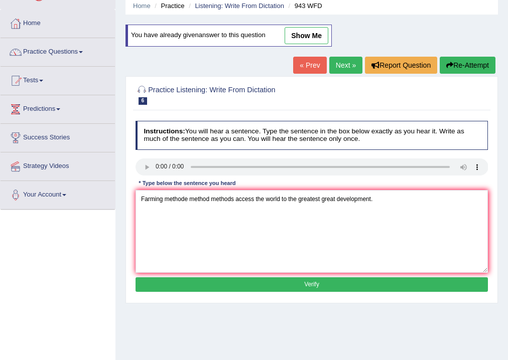
click at [410, 290] on button "Verify" at bounding box center [312, 285] width 353 height 15
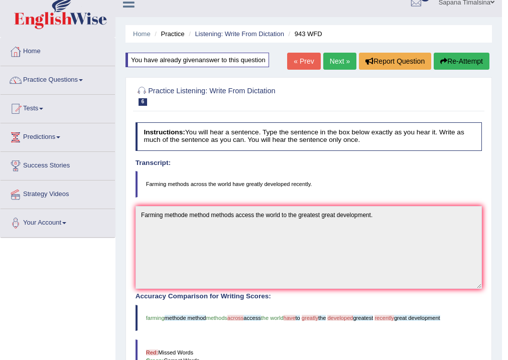
scroll to position [0, 0]
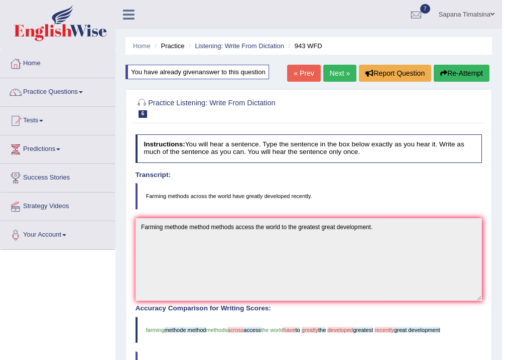
click at [332, 75] on link "Next »" at bounding box center [339, 73] width 33 height 17
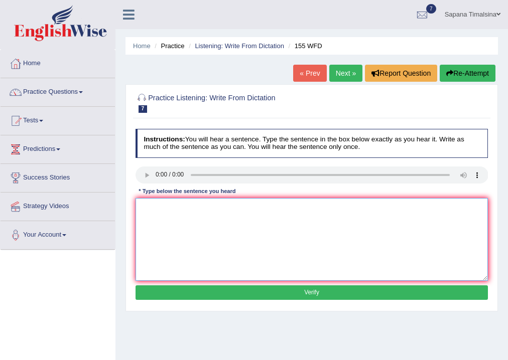
click at [162, 198] on textarea at bounding box center [312, 239] width 353 height 83
click at [167, 206] on textarea "Important arguments argument are is the missing in the summary." at bounding box center [312, 239] width 353 height 83
click at [144, 209] on textarea "Important arguments argument are is the missing in the summary." at bounding box center [312, 239] width 353 height 83
type textarea "Important arguments argument are is the missing in the summary."
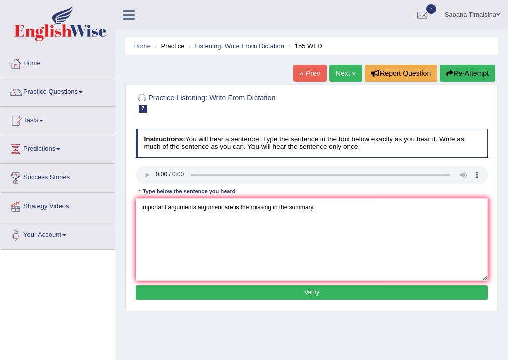
click at [237, 291] on button "Verify" at bounding box center [312, 293] width 353 height 15
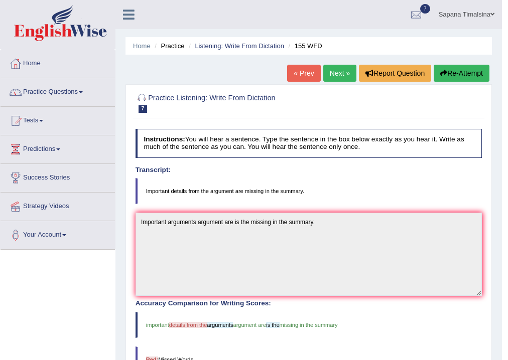
click at [336, 71] on link "Next »" at bounding box center [339, 73] width 33 height 17
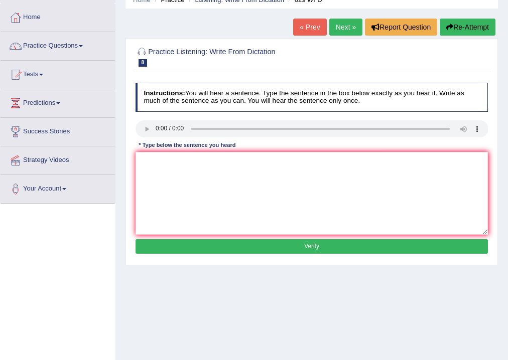
scroll to position [46, 0]
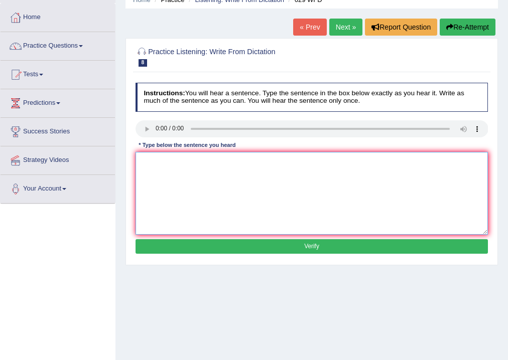
click at [155, 157] on textarea at bounding box center [312, 193] width 353 height 83
type textarea "Please provide the details of your arguments"
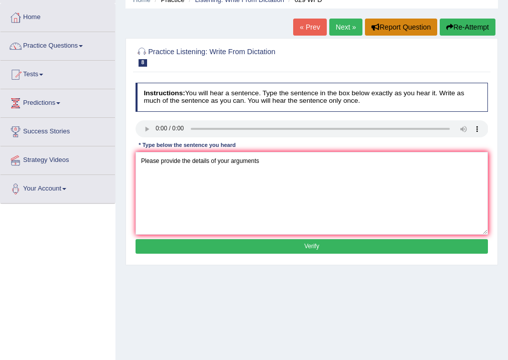
click at [410, 22] on button "Report Question" at bounding box center [401, 27] width 72 height 17
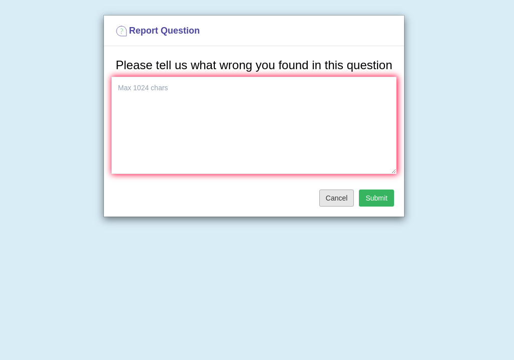
click at [341, 196] on button "Cancel" at bounding box center [336, 198] width 35 height 17
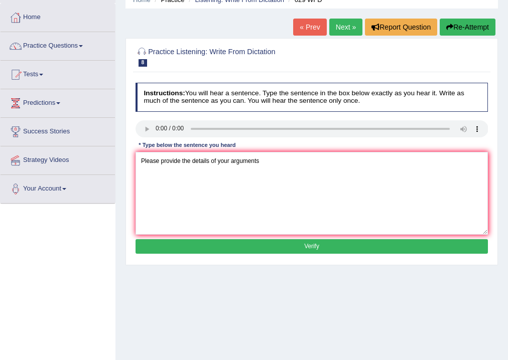
drag, startPoint x: 464, startPoint y: 26, endPoint x: 460, endPoint y: 30, distance: 5.3
click at [464, 27] on button "Re-Attempt" at bounding box center [468, 27] width 56 height 17
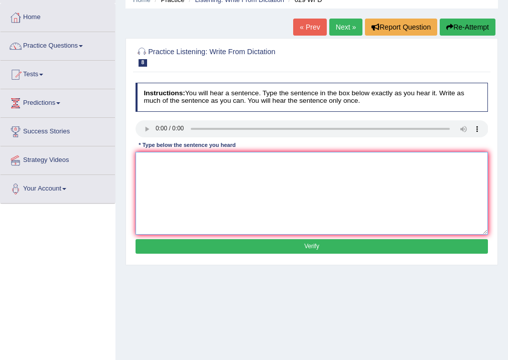
drag, startPoint x: 205, startPoint y: 174, endPoint x: 196, endPoint y: 159, distance: 17.6
click at [203, 171] on textarea at bounding box center [312, 193] width 353 height 83
click at [232, 161] on textarea "Please, provide the reports report to you arguments to support the your idea." at bounding box center [312, 193] width 353 height 83
type textarea "Please, provide the reports report t to with of you arguments to support the yo…"
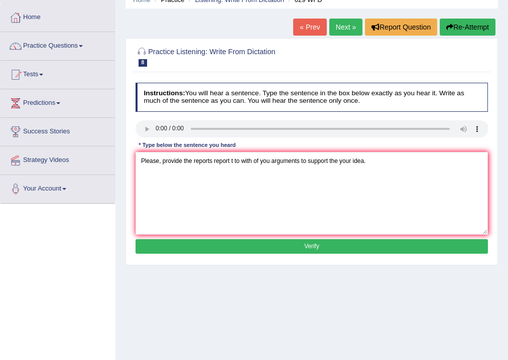
click at [315, 245] on button "Verify" at bounding box center [312, 246] width 353 height 15
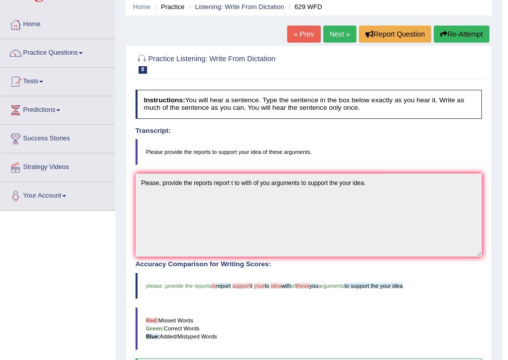
scroll to position [8, 0]
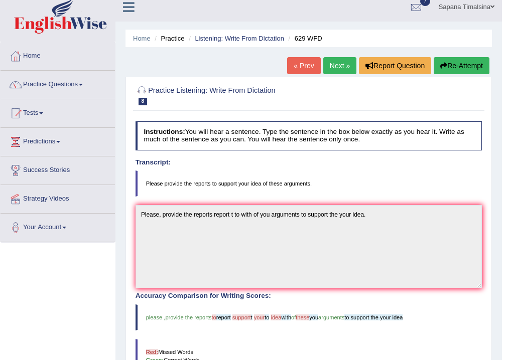
click at [335, 64] on link "Next »" at bounding box center [339, 65] width 33 height 17
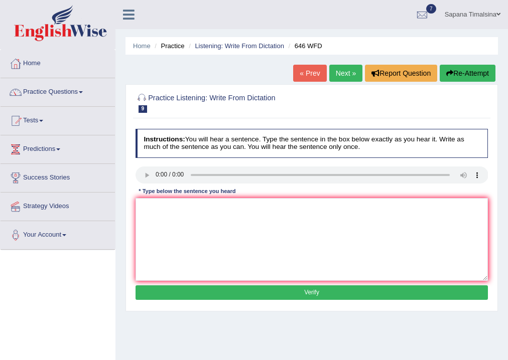
click at [459, 72] on button "Re-Attempt" at bounding box center [468, 73] width 56 height 17
drag, startPoint x: 474, startPoint y: 74, endPoint x: 469, endPoint y: 77, distance: 5.6
click at [472, 77] on button "Re-Attempt" at bounding box center [468, 73] width 56 height 17
click at [148, 213] on textarea at bounding box center [312, 239] width 353 height 83
type textarea "t"
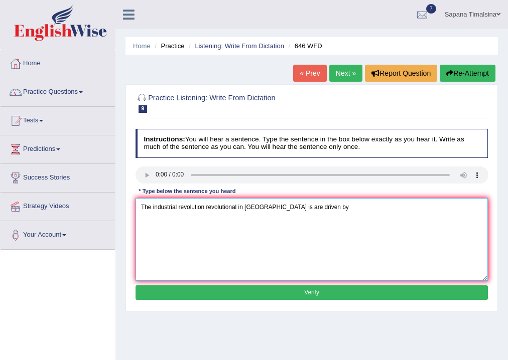
drag, startPoint x: 140, startPoint y: 207, endPoint x: 319, endPoint y: 215, distance: 179.9
click at [319, 215] on textarea "The industrial revolution revolutional in Europe is are driven by" at bounding box center [312, 239] width 353 height 83
type textarea "The industrial revolution revolutional in Europe is are driven by"
click at [480, 70] on button "Re-Attempt" at bounding box center [468, 73] width 56 height 17
drag, startPoint x: 243, startPoint y: 205, endPoint x: 248, endPoint y: 173, distance: 33.0
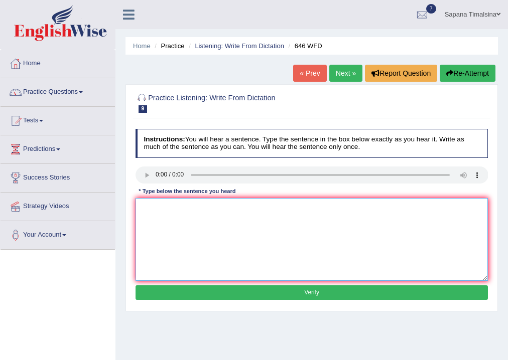
click at [242, 205] on textarea at bounding box center [312, 239] width 353 height 83
paste textarea "The industrial revolution revolutional in Europe is are driven by"
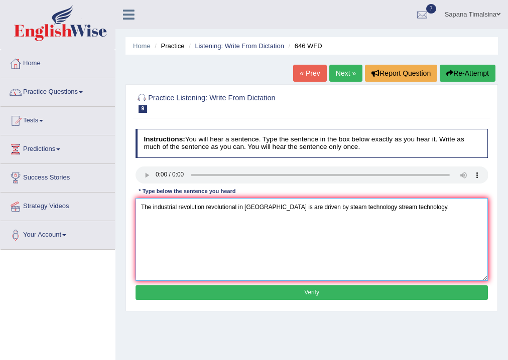
type textarea "The industrial revolution revolutional in Europe is are driven by steam technol…"
click at [262, 290] on button "Verify" at bounding box center [312, 293] width 353 height 15
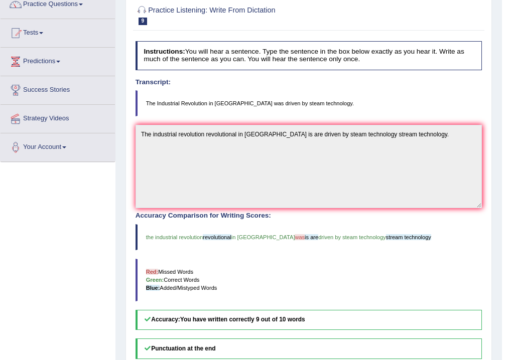
scroll to position [48, 0]
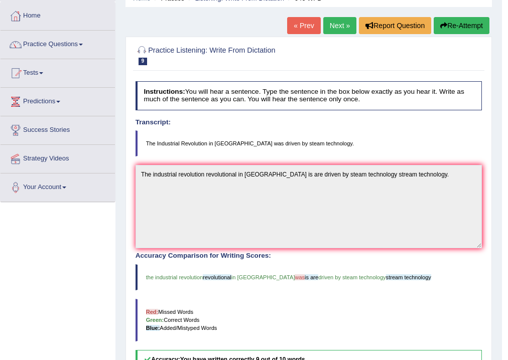
click at [329, 30] on link "Next »" at bounding box center [339, 25] width 33 height 17
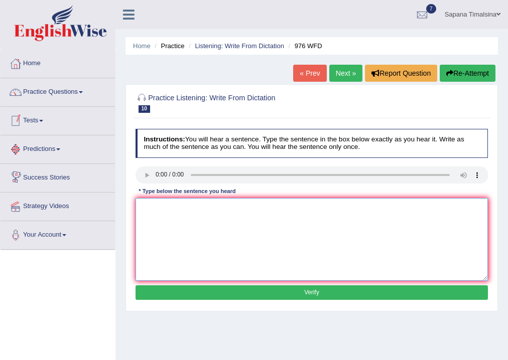
click at [179, 217] on textarea at bounding box center [312, 239] width 353 height 83
type textarea "The study of the economy are the critical subject in the research."
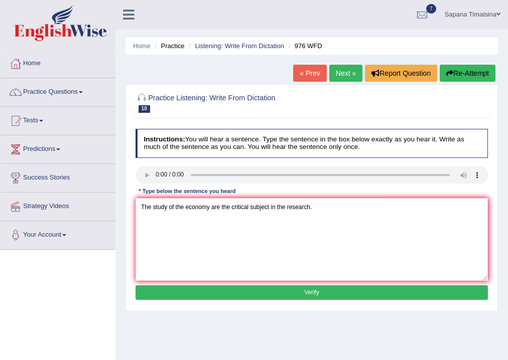
click at [177, 289] on button "Verify" at bounding box center [312, 293] width 353 height 15
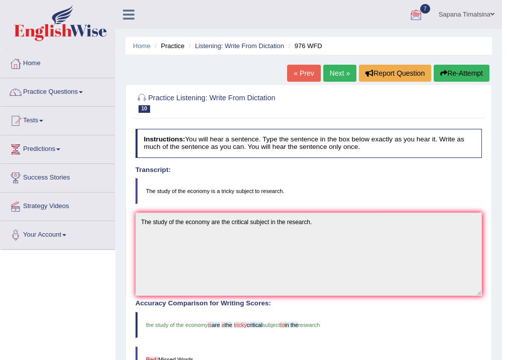
drag, startPoint x: 458, startPoint y: 82, endPoint x: 453, endPoint y: 79, distance: 5.9
click at [458, 82] on div "« Prev Next » Report Question Re-Attempt" at bounding box center [389, 75] width 205 height 20
click at [444, 66] on button "Re-Attempt" at bounding box center [462, 73] width 56 height 17
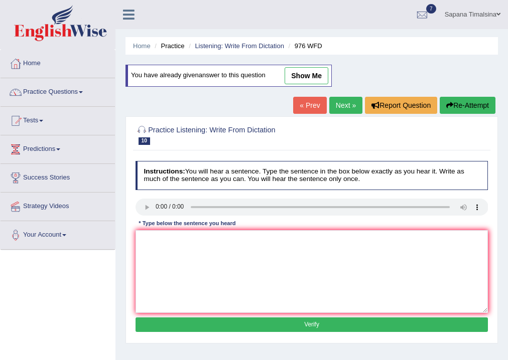
drag, startPoint x: 143, startPoint y: 182, endPoint x: 118, endPoint y: 129, distance: 58.2
click at [132, 138] on div "Practice Listening: Write From Dictation 10 976 WFD Instructions: You will hear…" at bounding box center [311, 229] width 372 height 227
click at [346, 109] on link "Next »" at bounding box center [345, 105] width 33 height 17
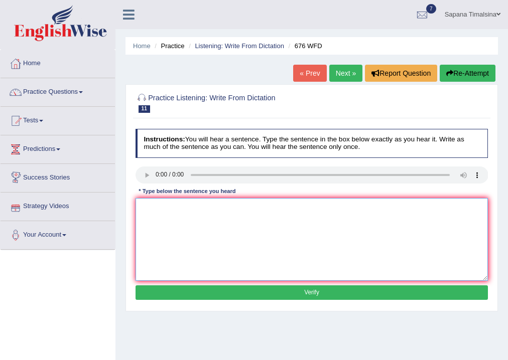
click at [168, 200] on textarea at bounding box center [312, 239] width 353 height 83
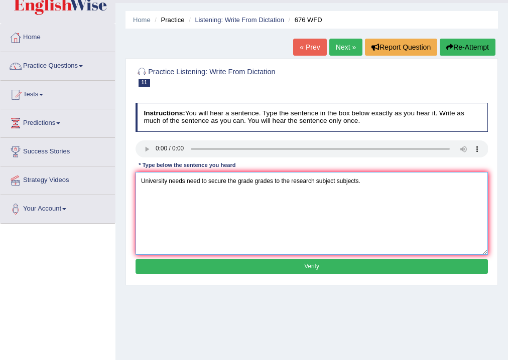
scroll to position [40, 0]
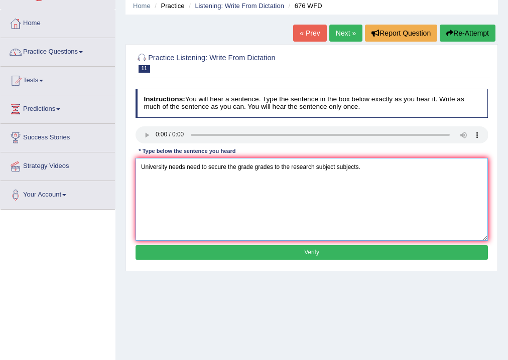
click at [237, 169] on textarea "University needs need to secure the grade grades to the research subject subjec…" at bounding box center [312, 199] width 353 height 83
type textarea "University needs need to secure the is a grade grades to the research subject s…"
click at [231, 254] on button "Verify" at bounding box center [312, 252] width 353 height 15
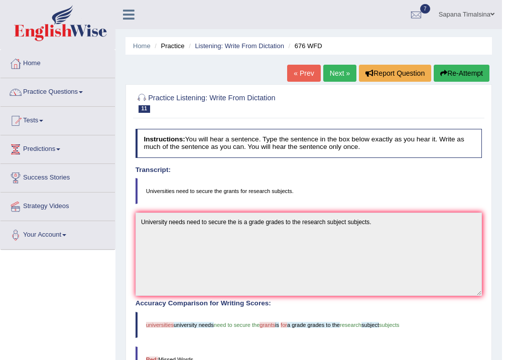
scroll to position [0, 0]
click at [40, 94] on link "Practice Questions" at bounding box center [58, 90] width 114 height 25
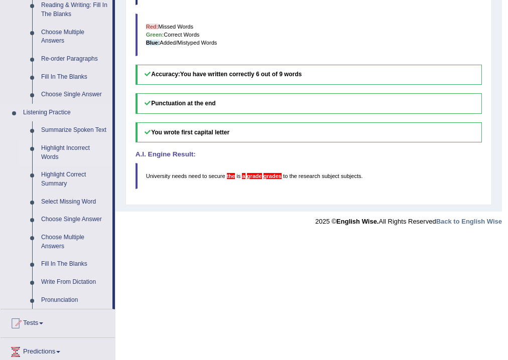
scroll to position [321, 0]
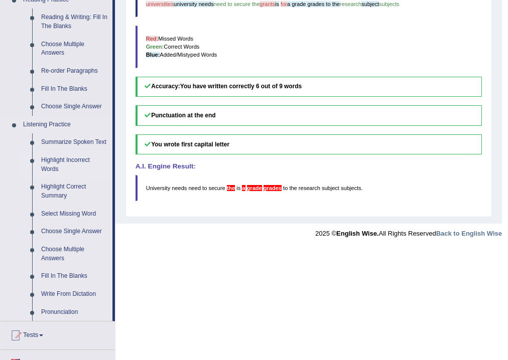
click at [58, 164] on link "Highlight Incorrect Words" at bounding box center [75, 165] width 76 height 27
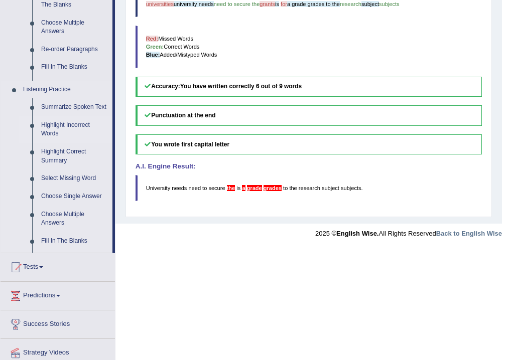
scroll to position [208, 0]
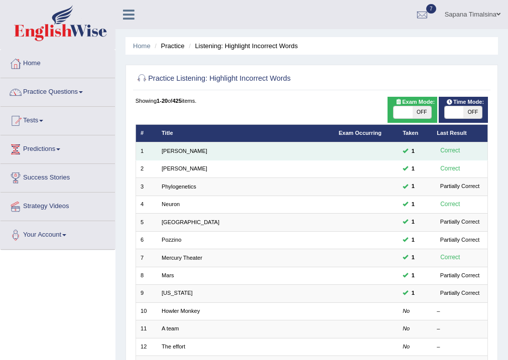
click at [205, 147] on td "Harold" at bounding box center [245, 152] width 177 height 18
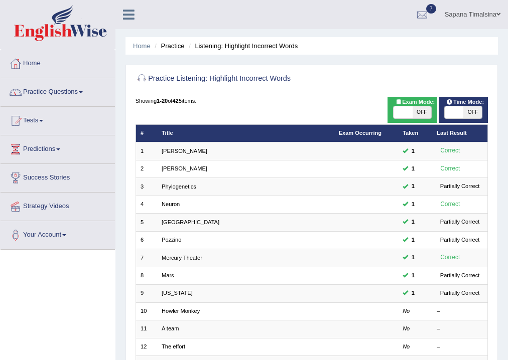
click at [423, 111] on span "OFF" at bounding box center [422, 112] width 19 height 12
checkbox input "true"
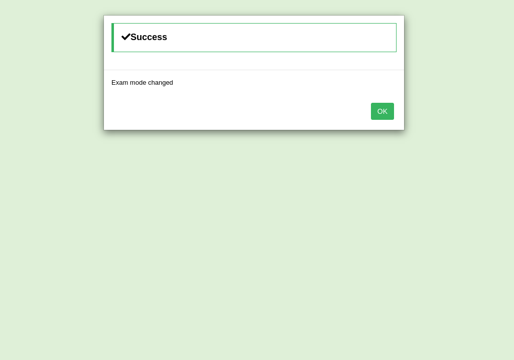
click at [390, 112] on button "OK" at bounding box center [382, 111] width 23 height 17
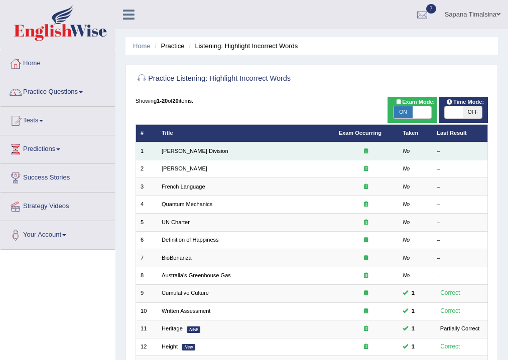
click at [201, 150] on td "[PERSON_NAME] Division" at bounding box center [245, 152] width 177 height 18
click at [187, 151] on link "[PERSON_NAME] Division" at bounding box center [195, 151] width 67 height 6
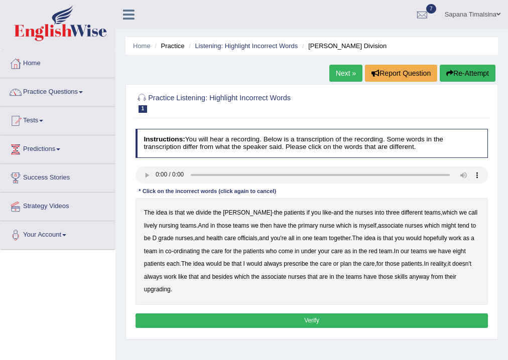
drag, startPoint x: 463, startPoint y: 215, endPoint x: 325, endPoint y: 218, distance: 138.6
click at [157, 222] on b "lively" at bounding box center [150, 225] width 13 height 7
drag, startPoint x: 0, startPoint y: 0, endPoint x: 49, endPoint y: 283, distance: 286.8
click at [49, 283] on div "Toggle navigation Home Practice Questions Speaking Practice Read Aloud Repeat S…" at bounding box center [254, 261] width 508 height 522
click at [40, 89] on link "Practice Questions" at bounding box center [58, 90] width 114 height 25
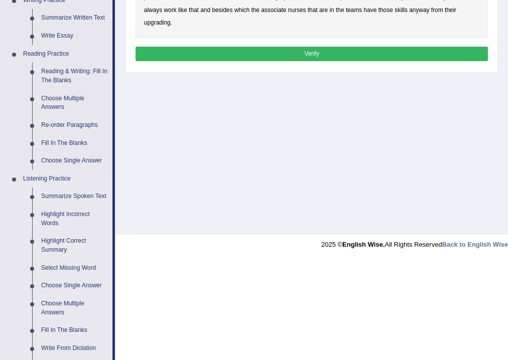
scroll to position [281, 0]
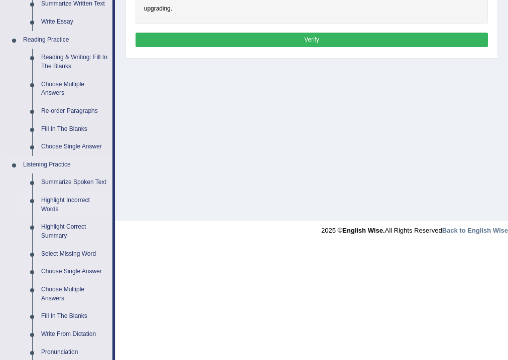
click at [45, 201] on link "Highlight Incorrect Words" at bounding box center [75, 205] width 76 height 27
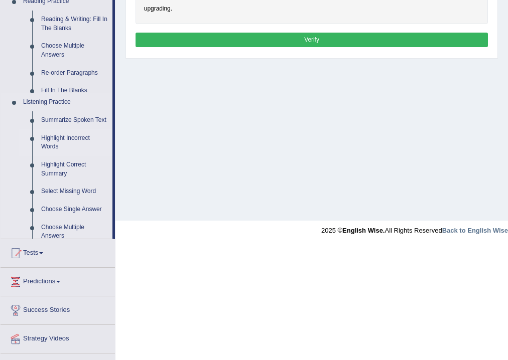
scroll to position [167, 0]
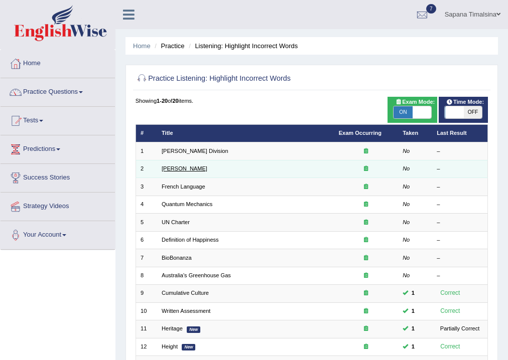
click at [183, 172] on link "[PERSON_NAME]" at bounding box center [185, 169] width 46 height 6
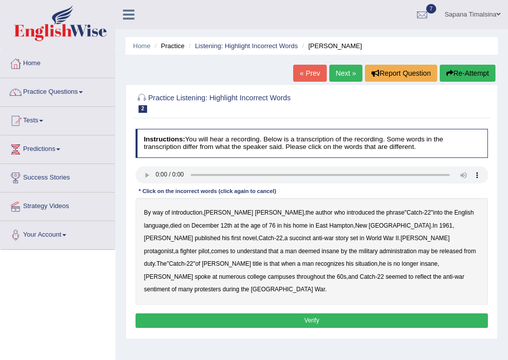
drag, startPoint x: 227, startPoint y: 304, endPoint x: 197, endPoint y: 267, distance: 47.5
click at [222, 314] on button "Verify" at bounding box center [312, 321] width 353 height 15
click at [289, 235] on b "succinct" at bounding box center [300, 238] width 22 height 7
click at [379, 250] on b "administration" at bounding box center [397, 251] width 37 height 7
click at [152, 259] on div "By way of introduction , Joseph Heller , the author who introduced the phrase "…" at bounding box center [312, 251] width 353 height 107
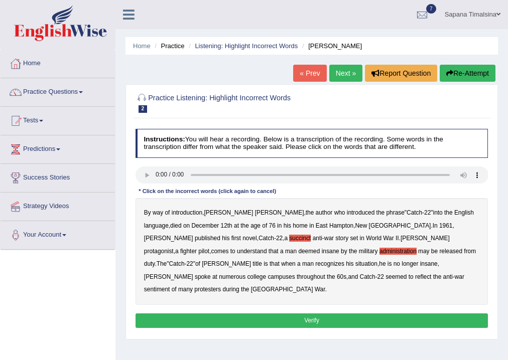
click at [355, 263] on b "situation" at bounding box center [366, 264] width 22 height 7
click at [415, 279] on b "reflect" at bounding box center [423, 277] width 16 height 7
click at [321, 314] on button "Verify" at bounding box center [312, 321] width 353 height 15
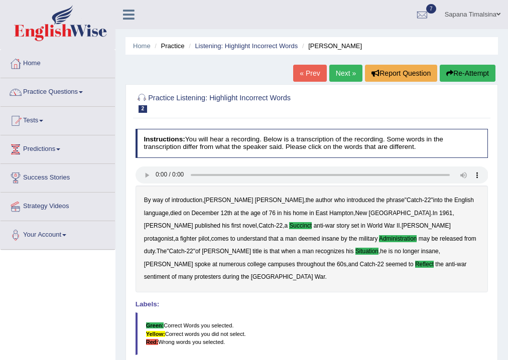
click at [334, 74] on link "Next »" at bounding box center [345, 73] width 33 height 17
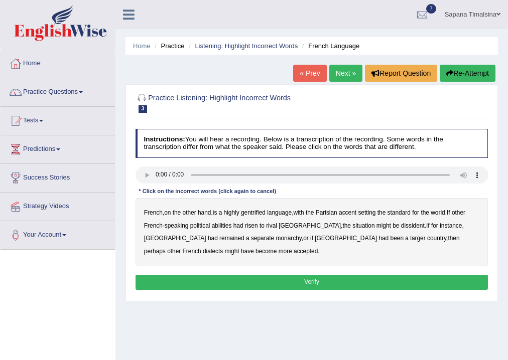
click at [261, 213] on b "gentrified" at bounding box center [253, 212] width 25 height 7
click at [221, 222] on b "abilities" at bounding box center [222, 225] width 20 height 7
click at [361, 221] on div "French , on the other hand , is a highly gentrified language , with the Parisia…" at bounding box center [312, 232] width 353 height 68
click at [401, 223] on b "dissident" at bounding box center [413, 225] width 24 height 7
click at [276, 239] on b "monarchy" at bounding box center [289, 238] width 26 height 7
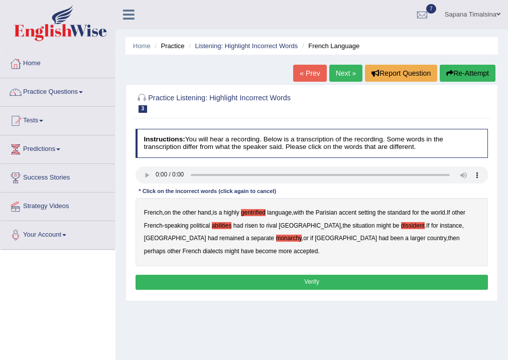
click at [327, 277] on button "Verify" at bounding box center [312, 282] width 353 height 15
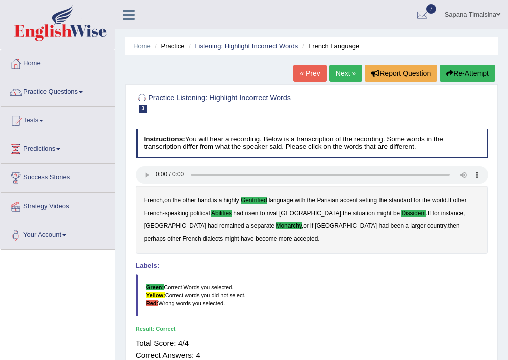
click at [337, 68] on link "Next »" at bounding box center [345, 73] width 33 height 17
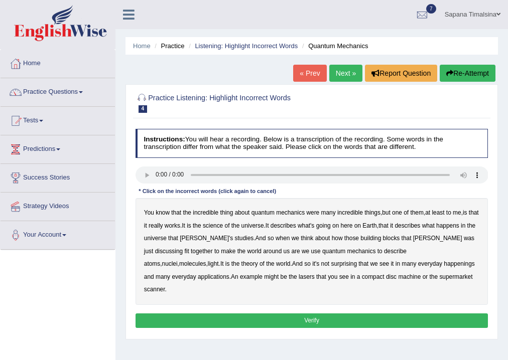
click at [223, 227] on b "science" at bounding box center [213, 225] width 20 height 7
click at [437, 234] on div "You know that the incredible thing about quantum mechanics were many incredible…" at bounding box center [312, 251] width 353 height 107
click at [183, 248] on b "discussing" at bounding box center [169, 251] width 28 height 7
click at [444, 262] on b "happenings" at bounding box center [459, 264] width 31 height 7
click at [386, 277] on b "disc" at bounding box center [391, 277] width 11 height 7
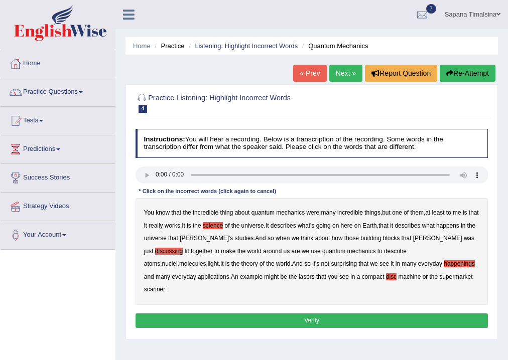
click at [386, 275] on b "disc" at bounding box center [391, 277] width 11 height 7
click at [398, 275] on b "machine" at bounding box center [409, 277] width 23 height 7
click at [266, 314] on button "Verify" at bounding box center [312, 321] width 353 height 15
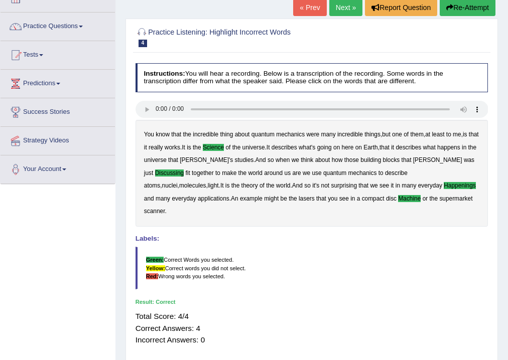
drag, startPoint x: 241, startPoint y: 284, endPoint x: 234, endPoint y: 275, distance: 11.8
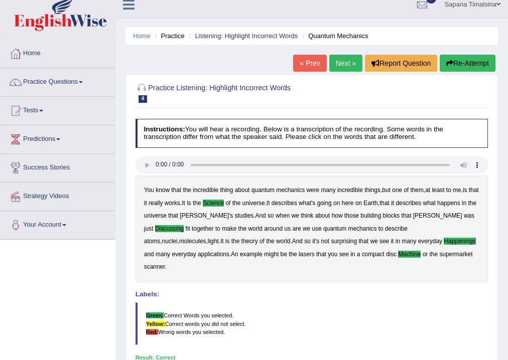
scroll to position [6, 0]
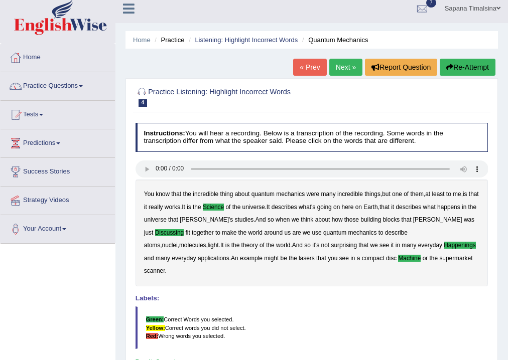
click at [335, 62] on link "Next »" at bounding box center [345, 67] width 33 height 17
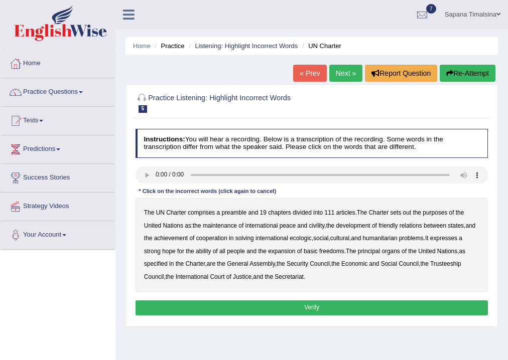
click at [317, 225] on b "civility" at bounding box center [317, 225] width 16 height 7
click at [302, 237] on b "ecologic" at bounding box center [301, 238] width 22 height 7
click at [209, 251] on b "ability" at bounding box center [203, 251] width 15 height 7
click at [272, 305] on button "Verify" at bounding box center [312, 308] width 353 height 15
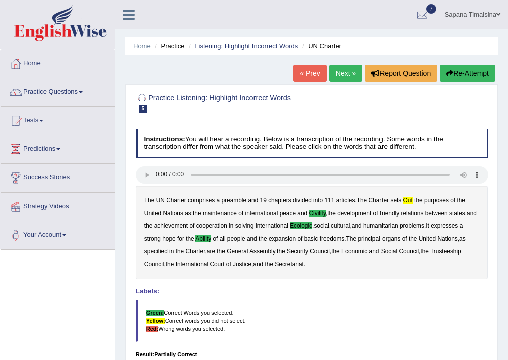
click at [343, 76] on link "Next »" at bounding box center [345, 73] width 33 height 17
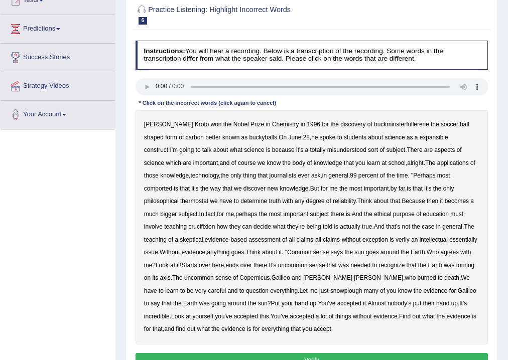
scroll to position [161, 0]
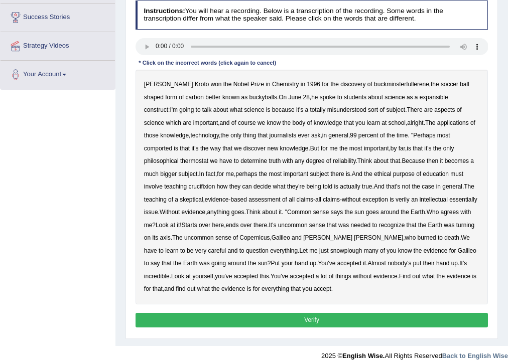
click at [420, 96] on b "expansible" at bounding box center [434, 97] width 29 height 7
drag, startPoint x: 149, startPoint y: 107, endPoint x: 178, endPoint y: 107, distance: 29.1
click at [159, 107] on div "Harold Kroto won the Nobel Prize in Chemistry in 1996 for the discovery of buck…" at bounding box center [312, 187] width 353 height 235
click at [202, 109] on b "talk" at bounding box center [207, 109] width 10 height 7
click at [172, 145] on b "comported" at bounding box center [158, 148] width 28 height 7
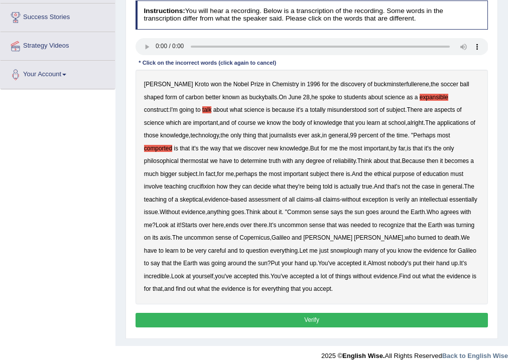
click at [208, 158] on b "thermostat" at bounding box center [194, 161] width 28 height 7
click at [215, 183] on b "crucifixion" at bounding box center [201, 186] width 27 height 7
click at [330, 249] on b "snowplough" at bounding box center [346, 250] width 32 height 7
click at [207, 320] on button "Verify" at bounding box center [312, 320] width 353 height 15
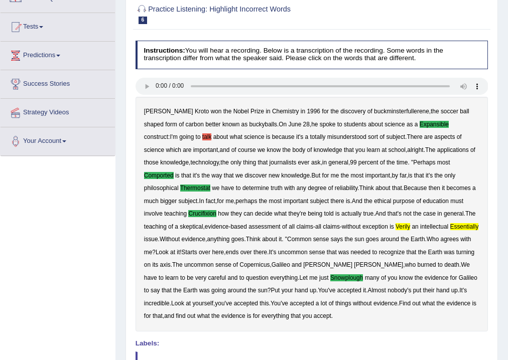
scroll to position [91, 0]
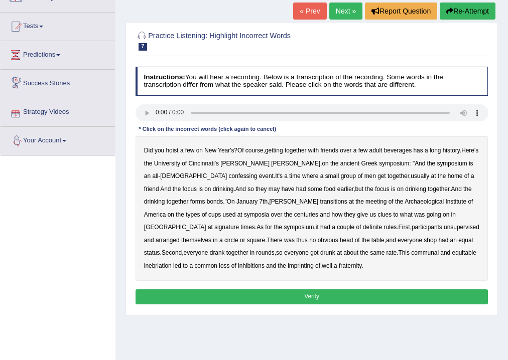
scroll to position [80, 0]
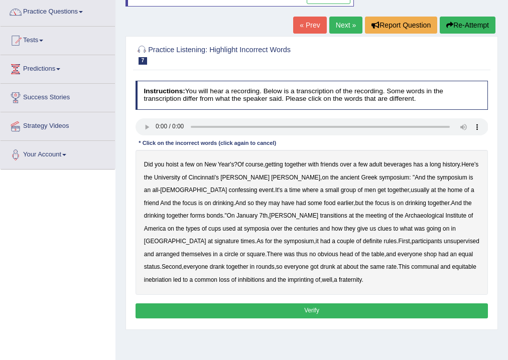
click at [229, 191] on b "confessing" at bounding box center [243, 190] width 29 height 7
click at [320, 213] on b "transitions" at bounding box center [333, 215] width 27 height 7
click at [239, 238] on b "signature" at bounding box center [226, 241] width 25 height 7
click at [444, 243] on b "unsupervised" at bounding box center [462, 241] width 36 height 7
click at [424, 254] on b "shop" at bounding box center [430, 254] width 13 height 7
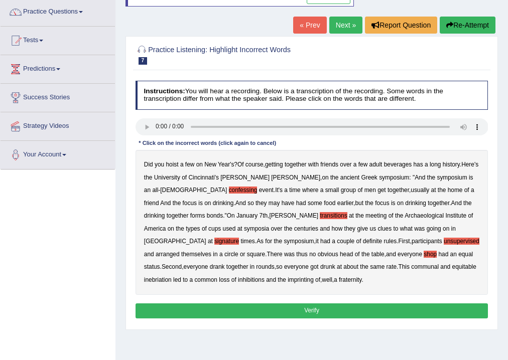
click at [205, 275] on div "Did you hoist a few on New Year's ? Of course , getting together with friends o…" at bounding box center [312, 222] width 353 height 145
click at [288, 277] on b "imprinting" at bounding box center [301, 280] width 26 height 7
click at [387, 268] on b "rate" at bounding box center [392, 267] width 11 height 7
click at [261, 311] on button "Verify" at bounding box center [312, 311] width 353 height 15
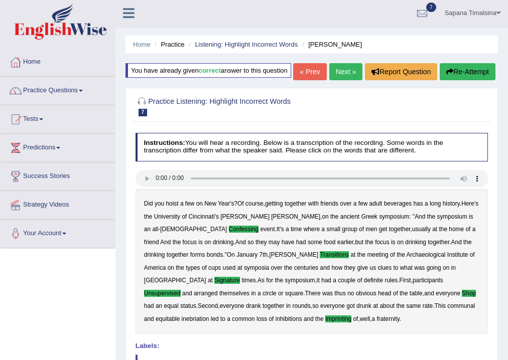
scroll to position [0, 0]
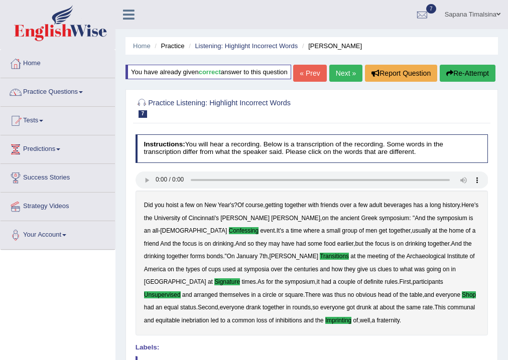
click at [336, 82] on link "Next »" at bounding box center [345, 73] width 33 height 17
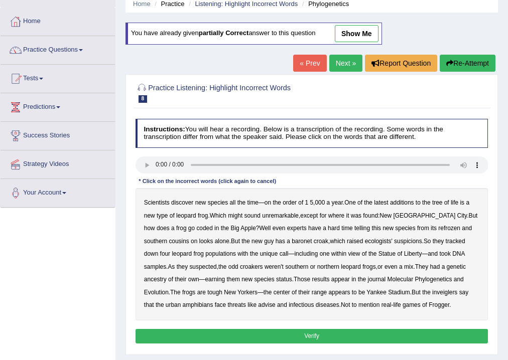
scroll to position [40, 0]
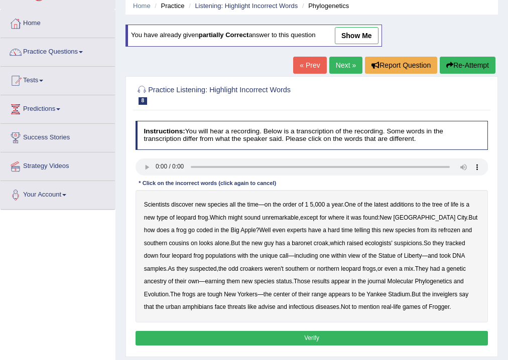
click at [196, 232] on b "coded" at bounding box center [204, 230] width 16 height 7
click at [438, 227] on b "refrozen" at bounding box center [449, 230] width 22 height 7
click at [292, 243] on b "baronet" at bounding box center [302, 243] width 20 height 7
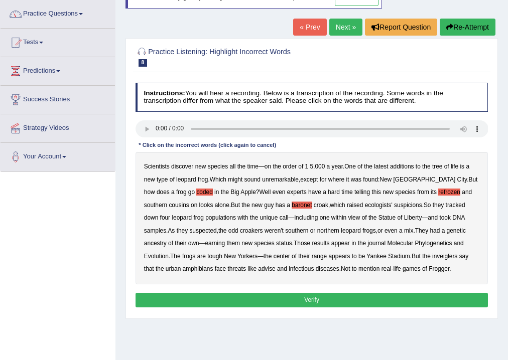
scroll to position [80, 0]
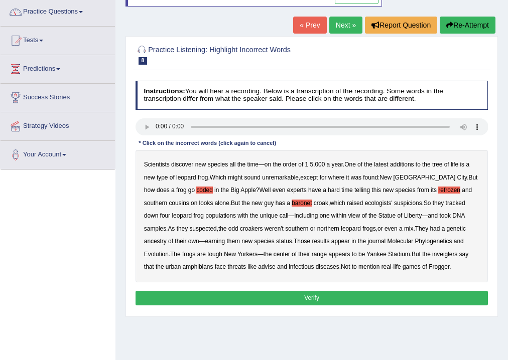
click at [394, 257] on div "Scientists discover new species all the time — on the order of 1 5 , 000 a year…" at bounding box center [312, 216] width 353 height 133
click at [432, 251] on b "inveiglers" at bounding box center [444, 254] width 25 height 7
click at [327, 297] on button "Verify" at bounding box center [312, 298] width 353 height 15
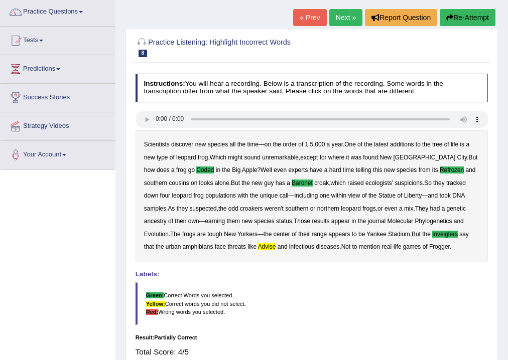
click at [351, 15] on link "Next »" at bounding box center [345, 17] width 33 height 17
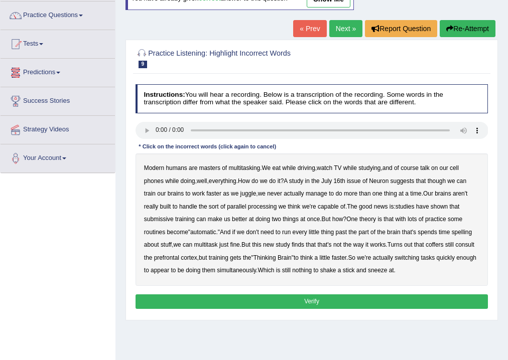
scroll to position [80, 0]
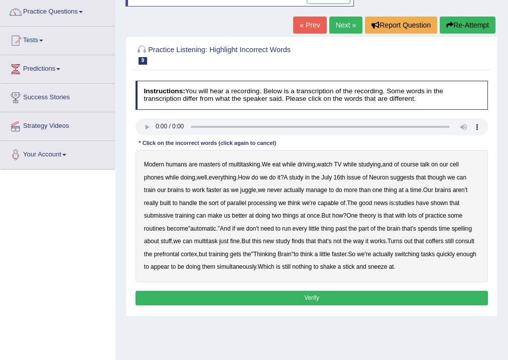
click at [160, 216] on b "submissive" at bounding box center [159, 215] width 30 height 7
click at [466, 227] on b "spelling" at bounding box center [462, 228] width 20 height 7
click at [442, 238] on b "coffers" at bounding box center [435, 241] width 18 height 7
click at [222, 303] on button "Verify" at bounding box center [312, 298] width 353 height 15
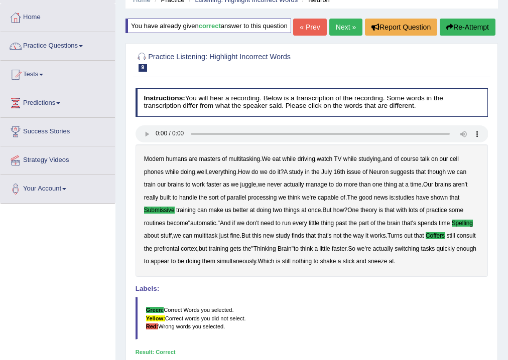
scroll to position [6, 0]
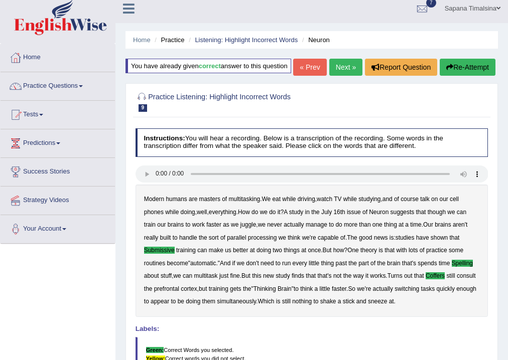
click at [338, 76] on link "Next »" at bounding box center [345, 67] width 33 height 17
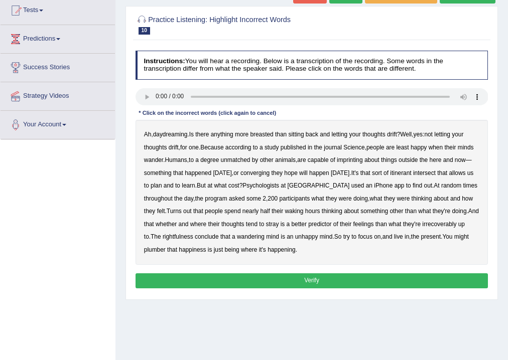
scroll to position [120, 0]
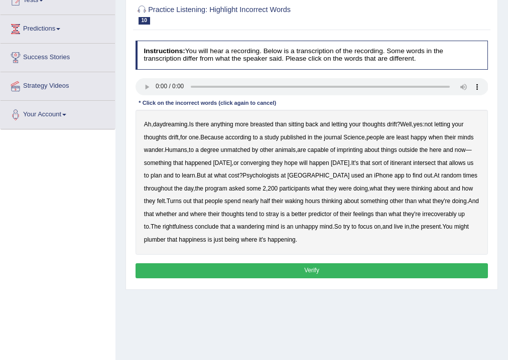
click at [265, 126] on b "breasted" at bounding box center [261, 124] width 23 height 7
drag, startPoint x: 356, startPoint y: 149, endPoint x: 354, endPoint y: 156, distance: 7.2
click at [356, 149] on b "imprinting" at bounding box center [350, 150] width 26 height 7
click at [269, 161] on b "converging" at bounding box center [254, 163] width 29 height 7
drag, startPoint x: 450, startPoint y: 213, endPoint x: 391, endPoint y: 230, distance: 62.0
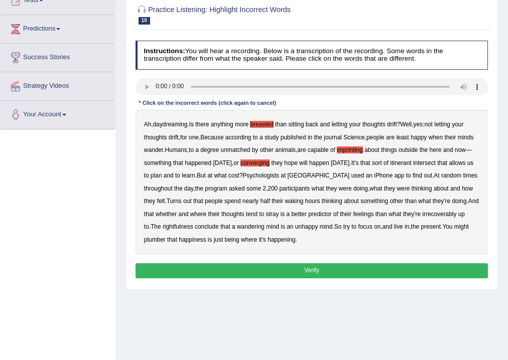
click at [450, 216] on b "irrecoverably" at bounding box center [439, 214] width 34 height 7
click at [188, 225] on b "rightfulness" at bounding box center [178, 226] width 31 height 7
click at [141, 240] on div "Ah , daydreaming . Is there anything more breasted than sitting back and lettin…" at bounding box center [312, 182] width 353 height 145
click at [149, 236] on b "plumber" at bounding box center [155, 239] width 22 height 7
click at [167, 266] on button "Verify" at bounding box center [312, 271] width 353 height 15
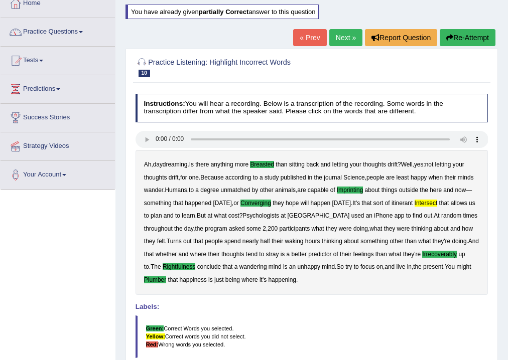
scroll to position [46, 0]
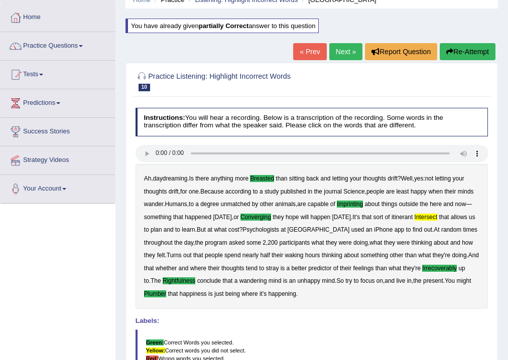
click at [345, 50] on link "Next »" at bounding box center [345, 51] width 33 height 17
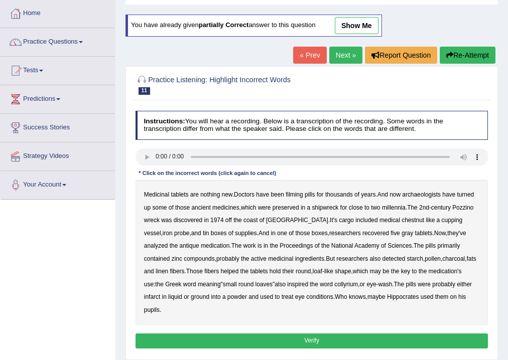
scroll to position [80, 0]
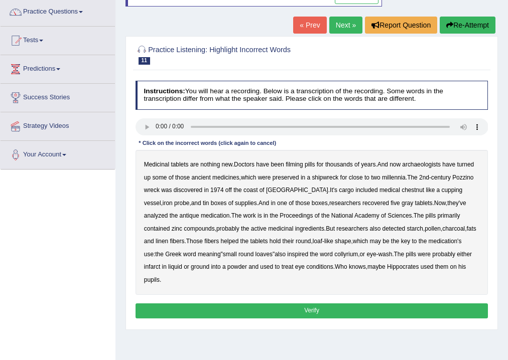
click at [295, 165] on b "filming" at bounding box center [294, 164] width 17 height 7
click at [402, 187] on b "chestnut" at bounding box center [413, 190] width 23 height 7
click at [160, 264] on b "infarct" at bounding box center [152, 267] width 16 height 7
click at [373, 304] on button "Verify" at bounding box center [312, 311] width 353 height 15
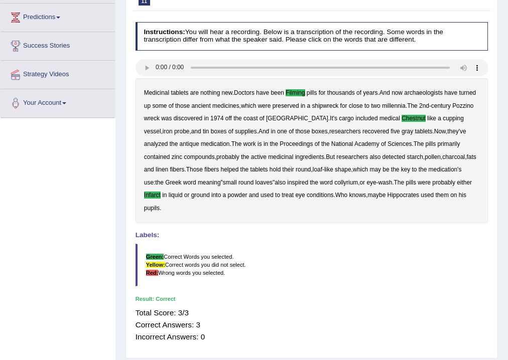
scroll to position [6, 0]
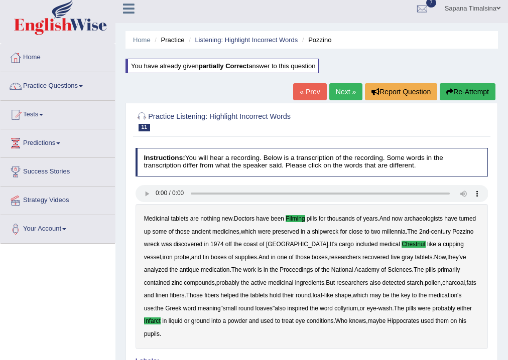
click at [345, 94] on link "Next »" at bounding box center [345, 91] width 33 height 17
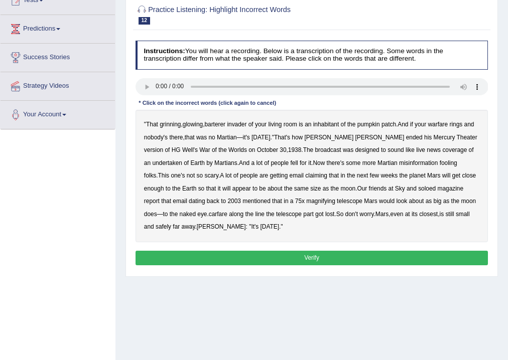
scroll to position [80, 0]
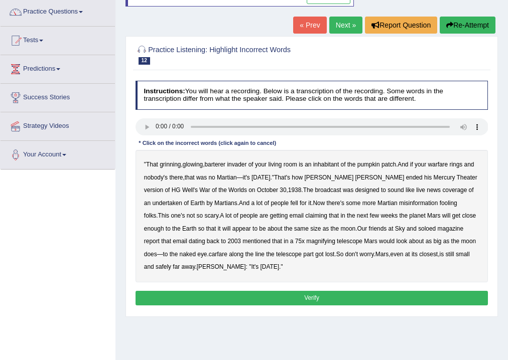
click at [221, 162] on b "barterer" at bounding box center [214, 164] width 21 height 7
click at [438, 163] on b "warfare" at bounding box center [438, 164] width 20 height 7
click at [418, 227] on b "soloed" at bounding box center [427, 228] width 18 height 7
click at [209, 254] on b "carfare" at bounding box center [218, 254] width 19 height 7
click at [261, 298] on button "Verify" at bounding box center [312, 298] width 353 height 15
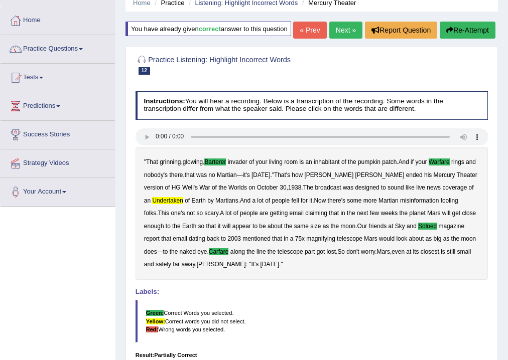
scroll to position [40, 0]
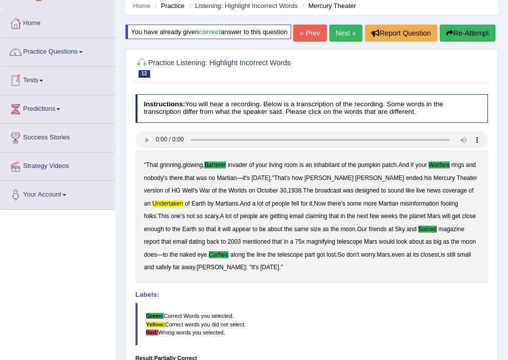
click at [54, 48] on link "Practice Questions" at bounding box center [58, 50] width 114 height 25
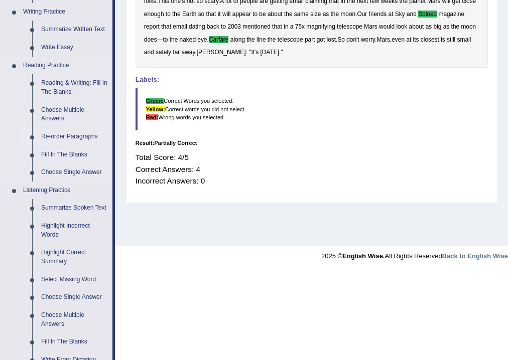
scroll to position [281, 0]
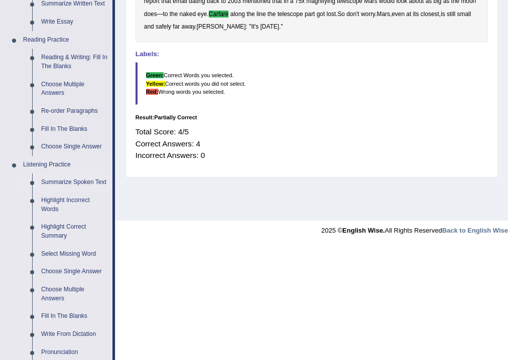
click at [62, 182] on link "Summarize Spoken Text" at bounding box center [75, 183] width 76 height 18
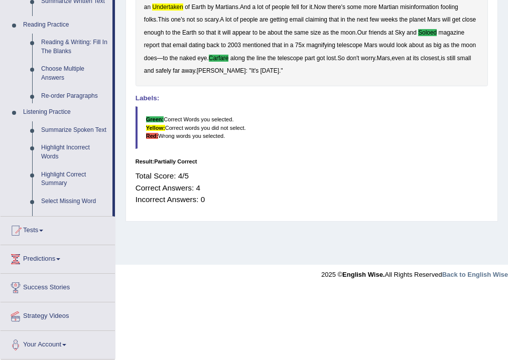
scroll to position [167, 0]
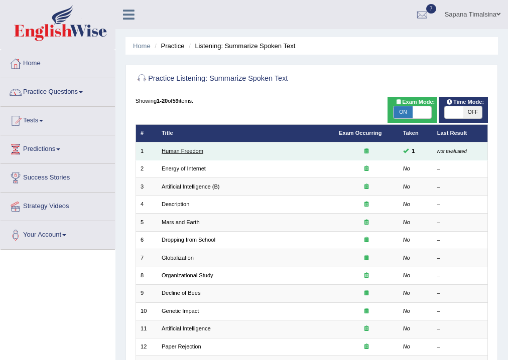
click at [174, 153] on link "Human Freedom" at bounding box center [183, 151] width 42 height 6
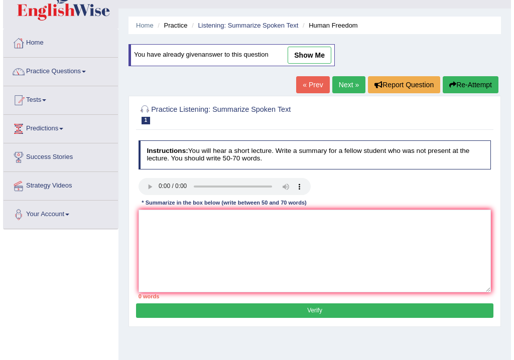
scroll to position [40, 0]
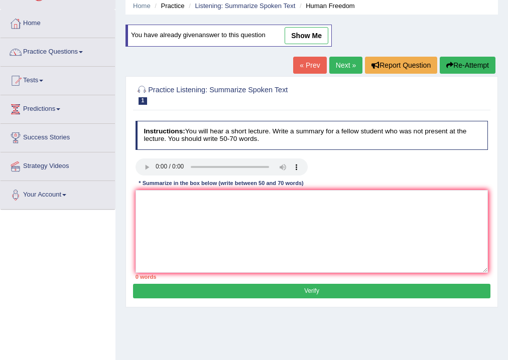
drag, startPoint x: 153, startPoint y: 148, endPoint x: 159, endPoint y: 158, distance: 11.6
click at [160, 157] on div "Instructions: You will hear a short lecture. Write a summary for a fellow stude…" at bounding box center [311, 200] width 357 height 167
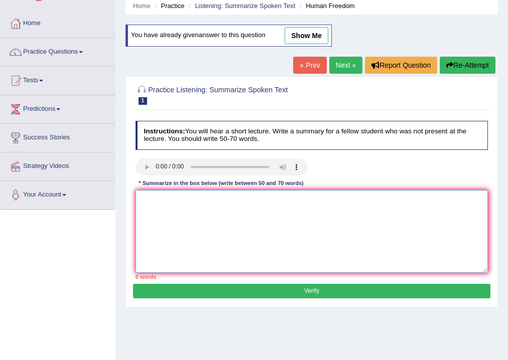
click at [140, 199] on textarea at bounding box center [312, 231] width 353 height 83
click at [155, 199] on textarea at bounding box center [312, 231] width 353 height 83
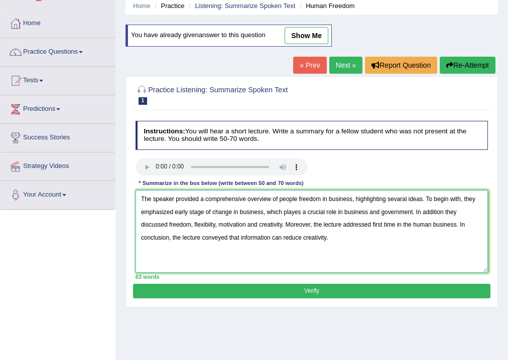
type textarea "The speaker provided a comprehensive overview of people freedom in business, hi…"
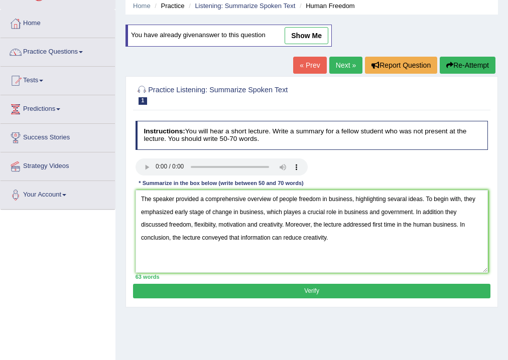
click at [243, 292] on button "Verify" at bounding box center [311, 291] width 357 height 15
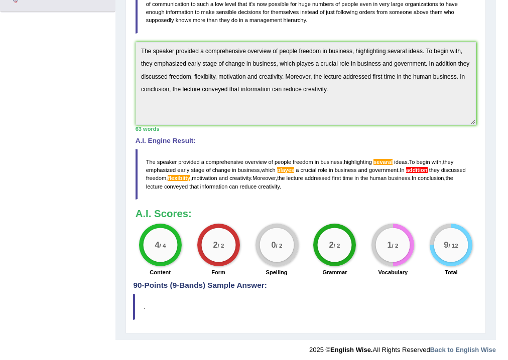
scroll to position [242, 0]
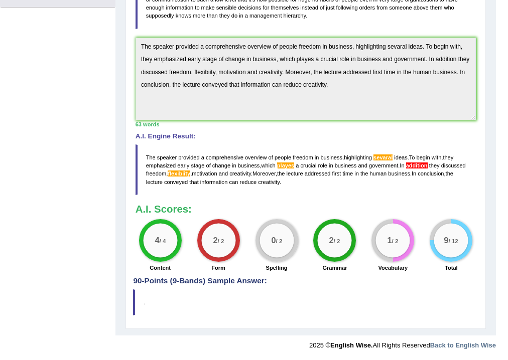
click at [392, 158] on span "sevaral" at bounding box center [382, 158] width 19 height 6
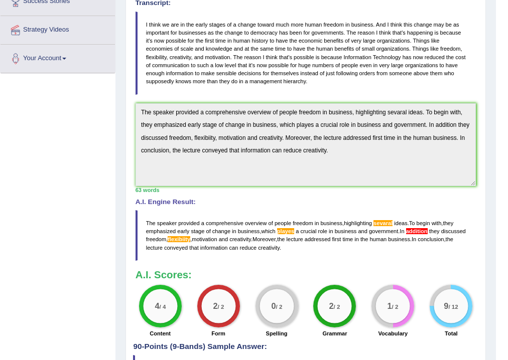
scroll to position [162, 0]
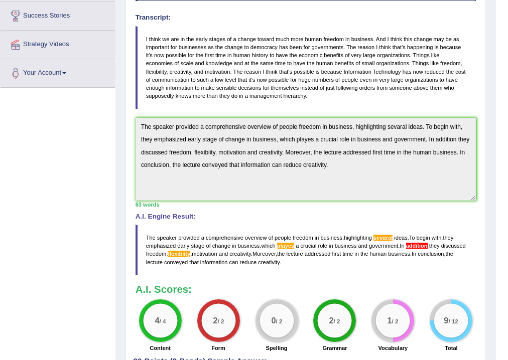
click at [345, 206] on div "Instructions: You will hear a short lecture. Write a summary for a fellow stude…" at bounding box center [305, 163] width 345 height 390
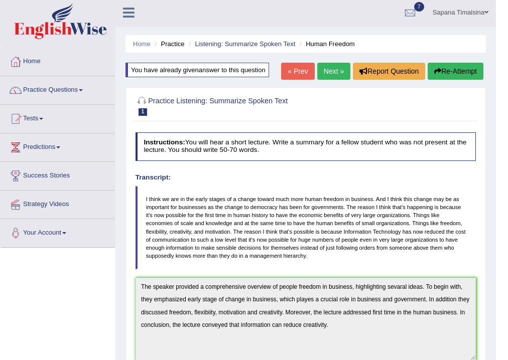
scroll to position [2, 0]
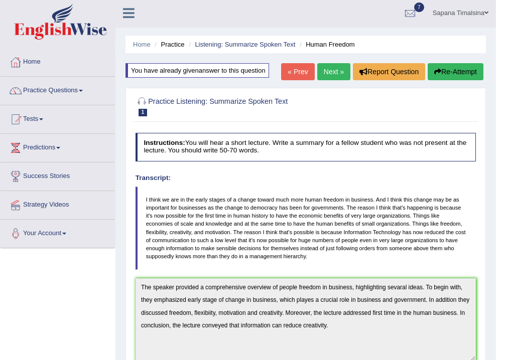
click at [319, 75] on link "Next »" at bounding box center [333, 71] width 33 height 17
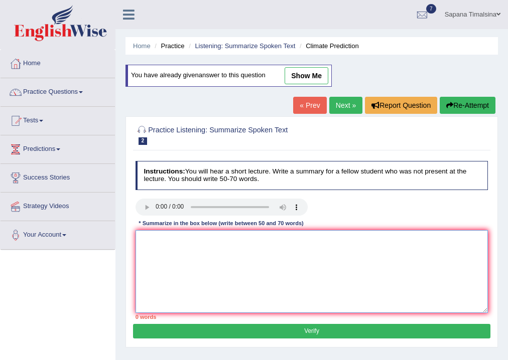
click at [141, 237] on textarea at bounding box center [312, 271] width 353 height 83
paste textarea "The speaker provided a comprehensive overview of people freedom in business, hi…"
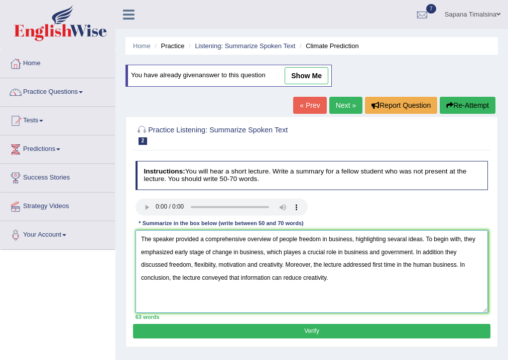
click at [351, 239] on textarea "The speaker provided a comprehensive overview of people freedom in business, hi…" at bounding box center [312, 271] width 353 height 83
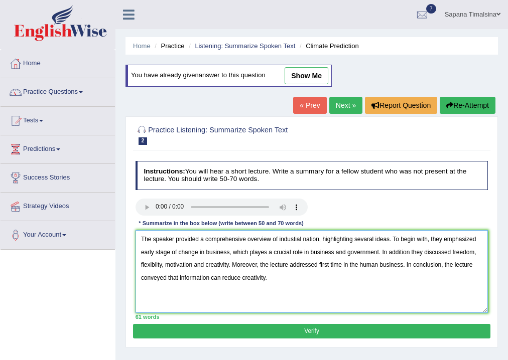
click at [229, 253] on textarea "The speaker provided a comprehensive overview of industial nation, highlighting…" at bounding box center [312, 271] width 353 height 83
click at [304, 254] on textarea "The speaker provided a comprehensive overview of industial nation, highlighting…" at bounding box center [312, 271] width 353 height 83
click at [411, 253] on textarea "The speaker provided a comprehensive overview of industial nation, highlighting…" at bounding box center [312, 271] width 353 height 83
click at [283, 267] on textarea "The speaker provided a comprehensive overview of industial nation, highlighting…" at bounding box center [312, 271] width 353 height 83
click at [281, 267] on textarea "The speaker provided a comprehensive overview of industial nation, highlighting…" at bounding box center [312, 271] width 353 height 83
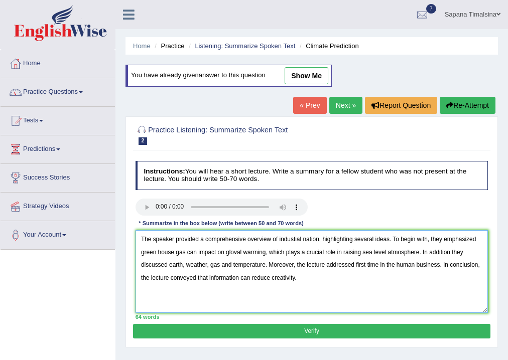
click at [440, 266] on textarea "The speaker provided a comprehensive overview of industial nation, highlighting…" at bounding box center [312, 271] width 353 height 83
click at [440, 265] on textarea "The speaker provided a comprehensive overview of industial nation, highlighting…" at bounding box center [312, 271] width 353 height 83
click at [427, 264] on textarea "The speaker provided a comprehensive overview of industial nation, highlighting…" at bounding box center [312, 271] width 353 height 83
click at [412, 275] on textarea "The speaker provided a comprehensive overview of industial nation, highlighting…" at bounding box center [312, 271] width 353 height 83
click at [429, 263] on textarea "The speaker provided a comprehensive overview of industial nation, highlighting…" at bounding box center [312, 271] width 353 height 83
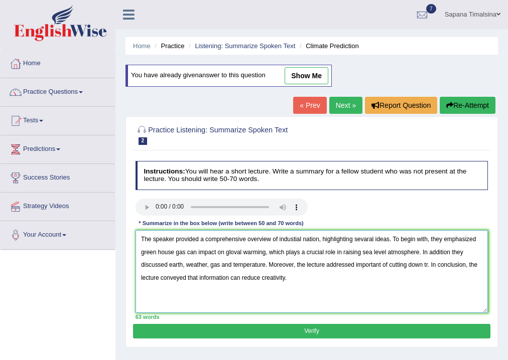
click at [426, 267] on textarea "The speaker provided a comprehensive overview of industial nation, highlighting…" at bounding box center [312, 271] width 353 height 83
click at [425, 263] on textarea "The speaker provided a comprehensive overview of industial nation, highlighting…" at bounding box center [312, 271] width 353 height 83
click at [426, 265] on textarea "The speaker provided a comprehensive overview of industial nation, highlighting…" at bounding box center [312, 271] width 353 height 83
click at [427, 264] on textarea "The speaker provided a comprehensive overview of industial nation, highlighting…" at bounding box center [312, 271] width 353 height 83
click at [388, 292] on textarea "The speaker provided a comprehensive overview of industial nation, highlighting…" at bounding box center [312, 271] width 353 height 83
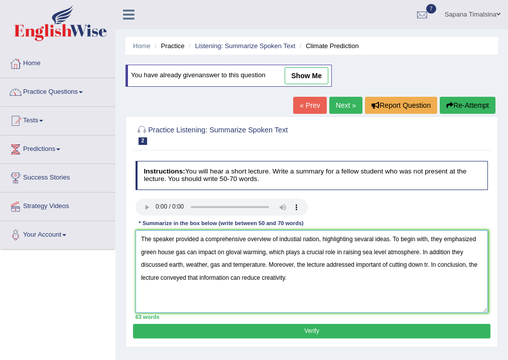
drag, startPoint x: 289, startPoint y: 273, endPoint x: 275, endPoint y: 273, distance: 13.6
click at [278, 273] on textarea "The speaker provided a comprehensive overview of industial nation, highlighting…" at bounding box center [312, 271] width 353 height 83
drag, startPoint x: 189, startPoint y: 278, endPoint x: 272, endPoint y: 307, distance: 87.8
click at [271, 307] on textarea "The speaker provided a comprehensive overview of industial nation, highlighting…" at bounding box center [312, 271] width 353 height 83
click at [295, 304] on textarea "The speaker provided a comprehensive overview of industial nation, highlighting…" at bounding box center [312, 271] width 353 height 83
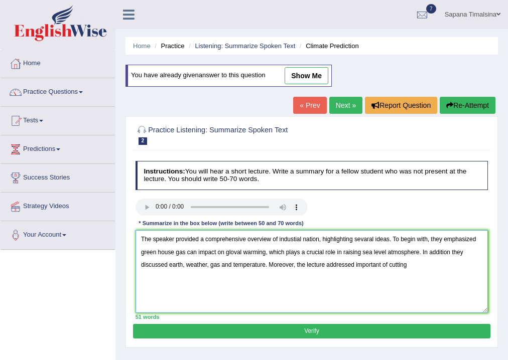
click at [422, 265] on textarea "The speaker provided a comprehensive overview of industial nation, highlighting…" at bounding box center [312, 271] width 353 height 83
click at [422, 264] on textarea "The speaker provided a comprehensive overview of industial nation, highlighting…" at bounding box center [312, 271] width 353 height 83
click at [434, 265] on textarea "The speaker provided a comprehensive overview of industial nation, highlighting…" at bounding box center [312, 271] width 353 height 83
click at [237, 251] on textarea "The speaker provided a comprehensive overview of industial nation, highlighting…" at bounding box center [312, 271] width 353 height 83
click at [419, 253] on textarea "The speaker provided a comprehensive overview of industial nation, highlighting…" at bounding box center [312, 271] width 353 height 83
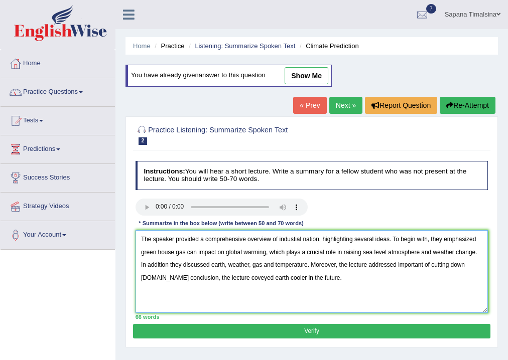
click at [169, 265] on textarea "The speaker provided a comprehensive overview of industial nation, highlighting…" at bounding box center [312, 271] width 353 height 83
click at [367, 237] on textarea "The speaker provided a comprehensive overview of industial nation, highlighting…" at bounding box center [312, 271] width 353 height 83
type textarea "The speaker provided a comprehensive overview of industial nation, highlighting…"
click at [231, 329] on button "Verify" at bounding box center [311, 331] width 357 height 15
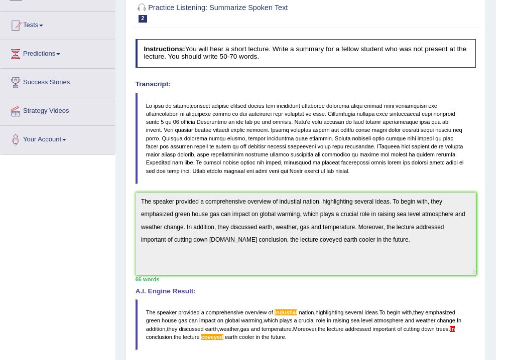
scroll to position [10, 0]
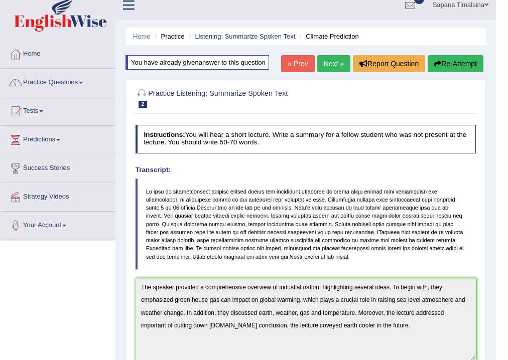
click at [301, 65] on link "« Prev" at bounding box center [297, 63] width 33 height 17
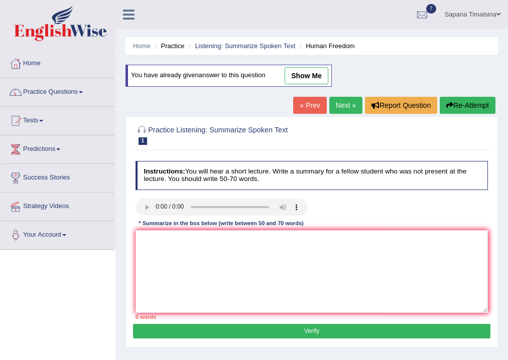
click at [309, 76] on link "show me" at bounding box center [307, 75] width 44 height 17
type textarea "The speaker provided a comprehensive overview of people freedom in business, hi…"
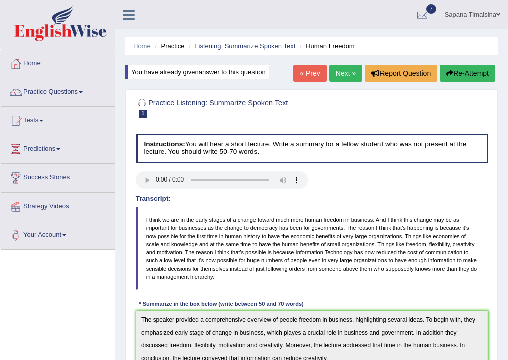
click at [335, 69] on link "Next »" at bounding box center [345, 73] width 33 height 17
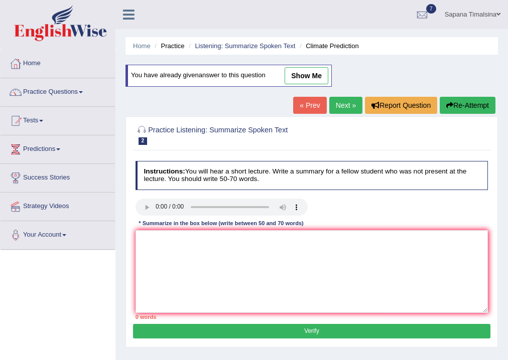
click at [306, 77] on link "show me" at bounding box center [307, 75] width 44 height 17
type textarea "The speaker provided a comprehensive overview of industial nation, highlighting…"
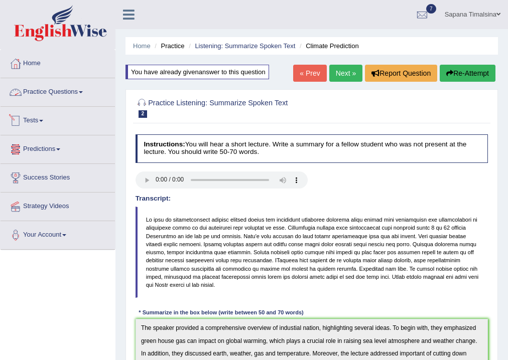
click at [48, 96] on link "Practice Questions" at bounding box center [58, 90] width 114 height 25
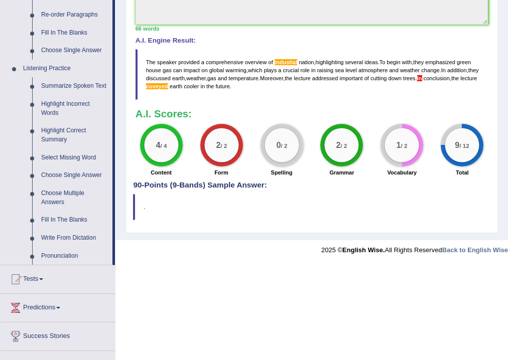
scroll to position [426, 0]
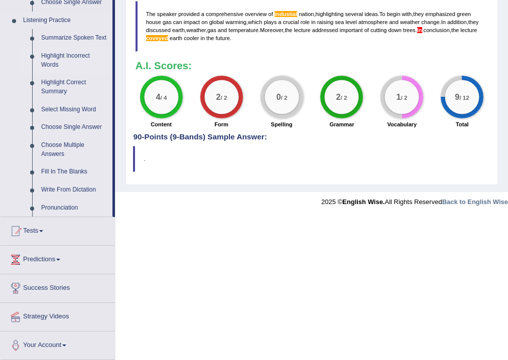
click at [68, 54] on link "Highlight Incorrect Words" at bounding box center [75, 60] width 76 height 27
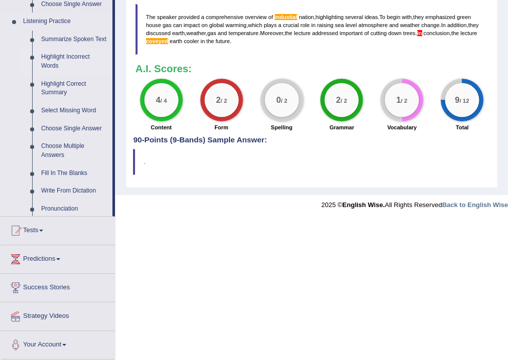
scroll to position [282, 0]
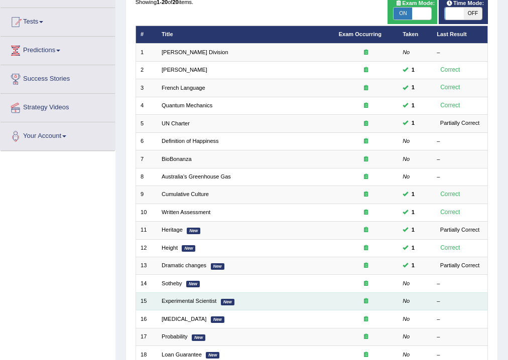
scroll to position [185, 0]
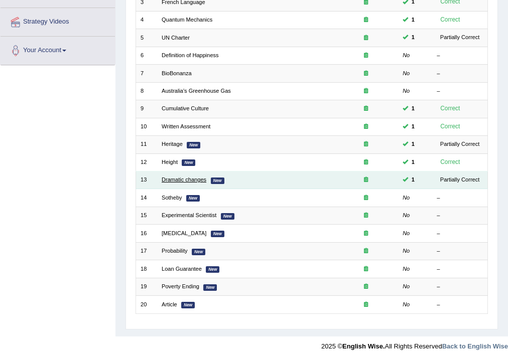
click at [185, 181] on link "Dramatic changes" at bounding box center [184, 180] width 45 height 6
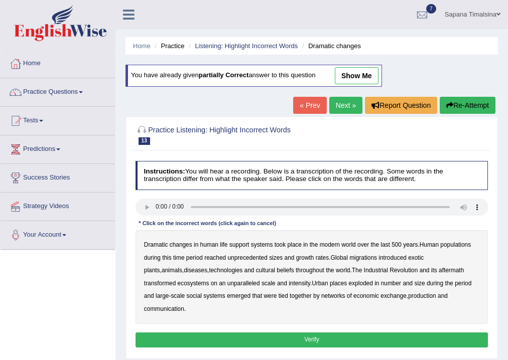
click at [358, 80] on link "show me" at bounding box center [357, 75] width 44 height 17
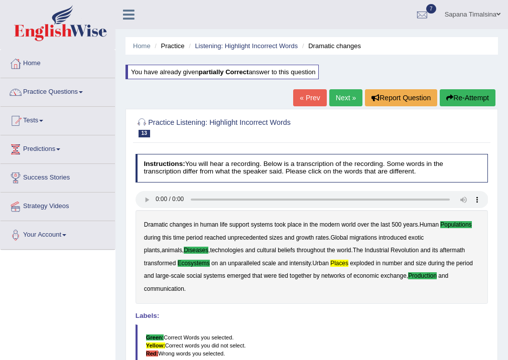
click at [310, 96] on link "« Prev" at bounding box center [309, 97] width 33 height 17
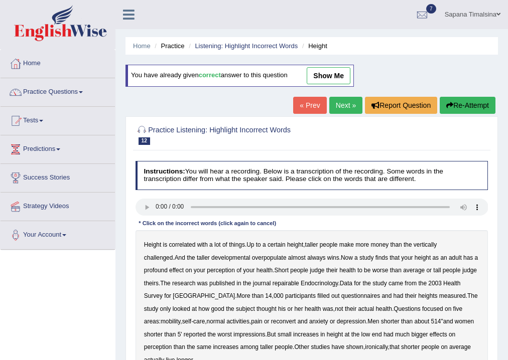
click at [348, 72] on link "show me" at bounding box center [329, 75] width 44 height 17
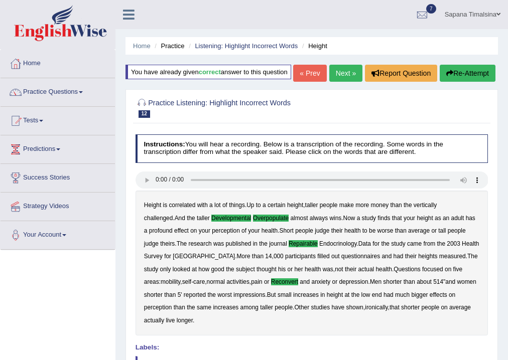
click at [309, 82] on link "« Prev" at bounding box center [309, 73] width 33 height 17
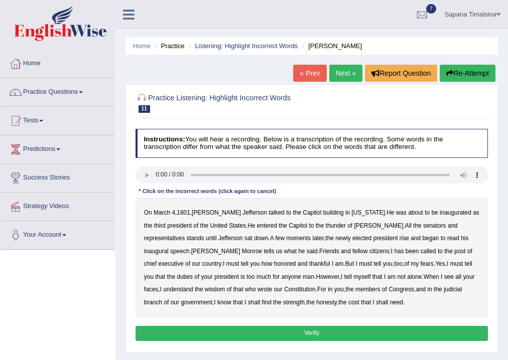
click at [313, 72] on link "« Prev" at bounding box center [309, 73] width 33 height 17
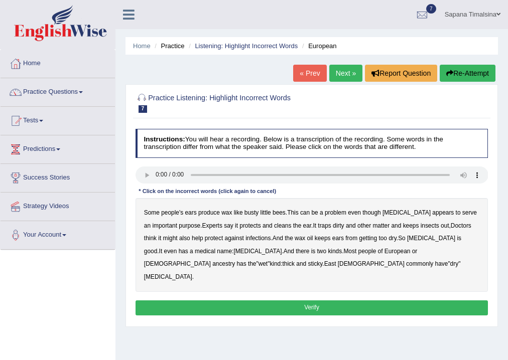
click at [312, 73] on link "« Prev" at bounding box center [309, 73] width 33 height 17
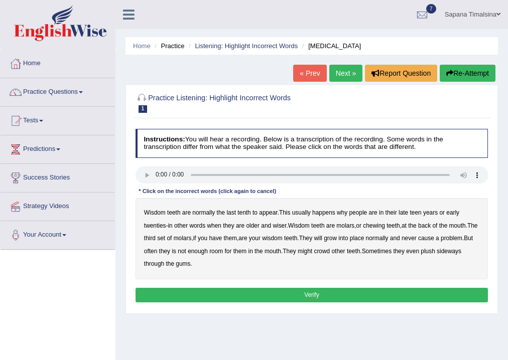
click at [74, 89] on link "Practice Questions" at bounding box center [58, 90] width 114 height 25
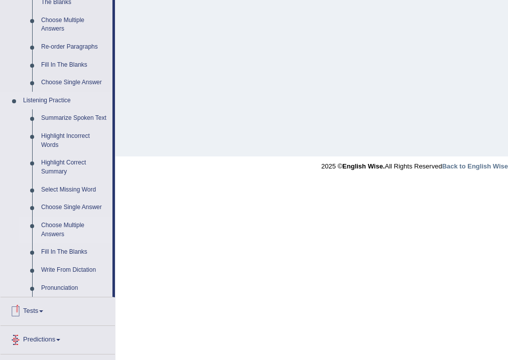
scroll to position [361, 0]
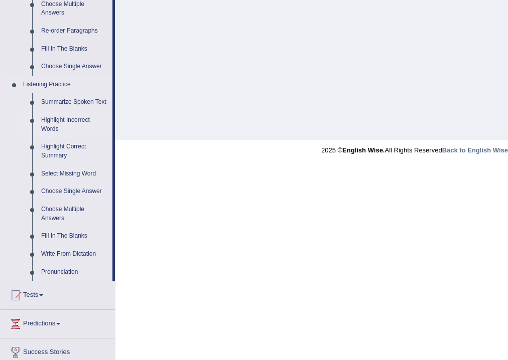
click at [67, 124] on link "Highlight Incorrect Words" at bounding box center [75, 124] width 76 height 27
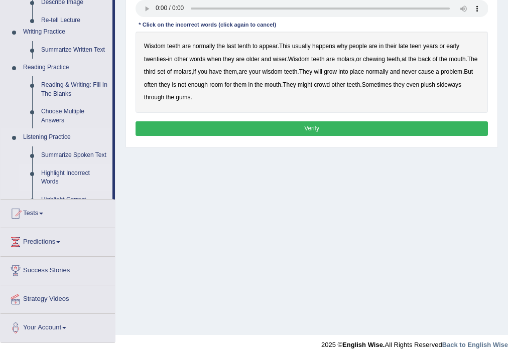
scroll to position [167, 0]
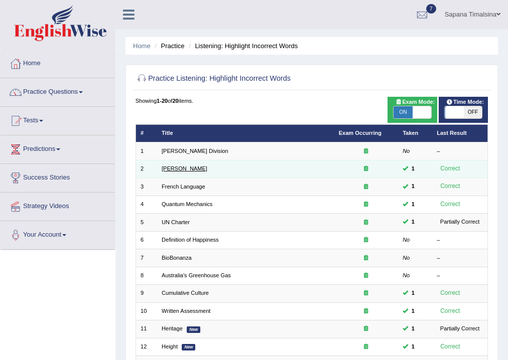
click at [188, 169] on link "[PERSON_NAME]" at bounding box center [185, 169] width 46 height 6
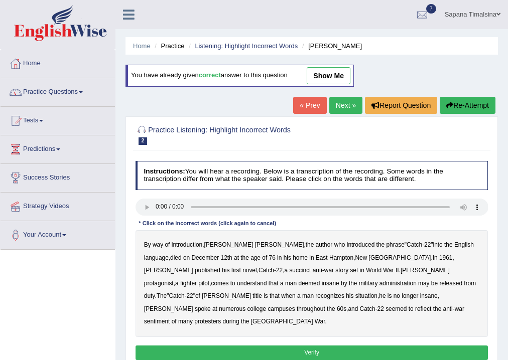
click at [336, 79] on link "show me" at bounding box center [329, 75] width 44 height 17
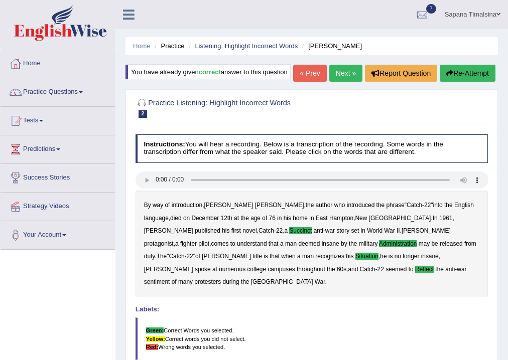
click at [335, 82] on link "Next »" at bounding box center [345, 73] width 33 height 17
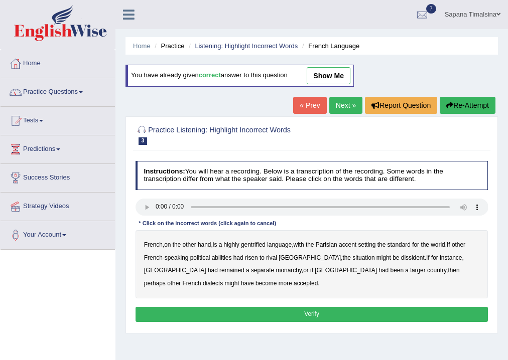
click at [335, 78] on link "show me" at bounding box center [329, 75] width 44 height 17
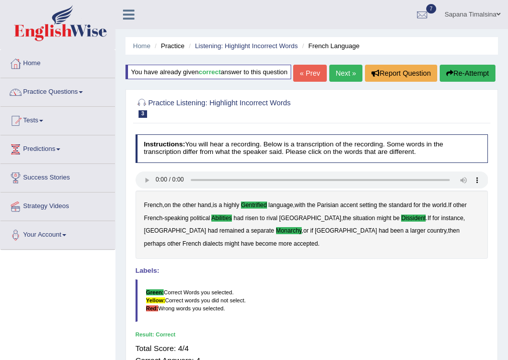
click at [336, 82] on link "Next »" at bounding box center [345, 73] width 33 height 17
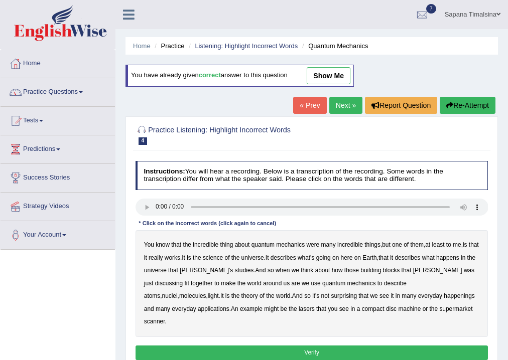
click at [330, 70] on link "show me" at bounding box center [329, 75] width 44 height 17
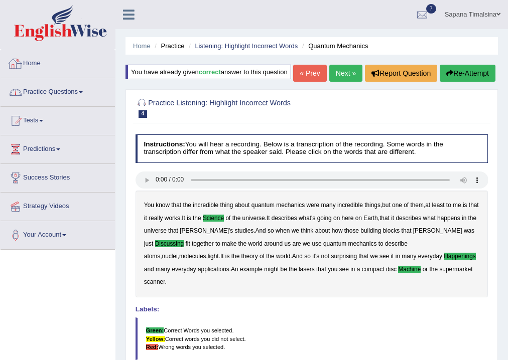
click at [49, 96] on link "Practice Questions" at bounding box center [58, 90] width 114 height 25
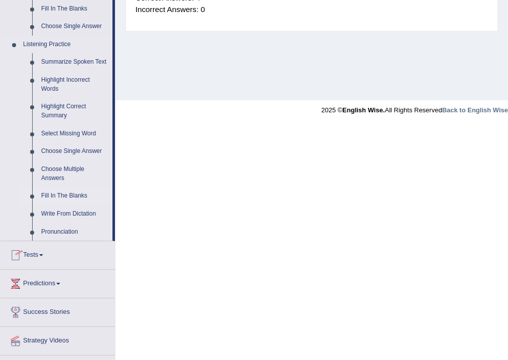
click at [61, 197] on link "Fill In The Blanks" at bounding box center [75, 196] width 76 height 18
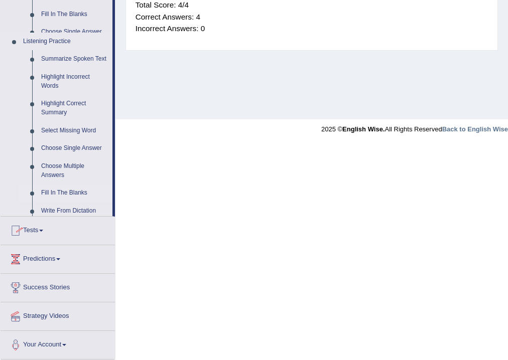
scroll to position [212, 0]
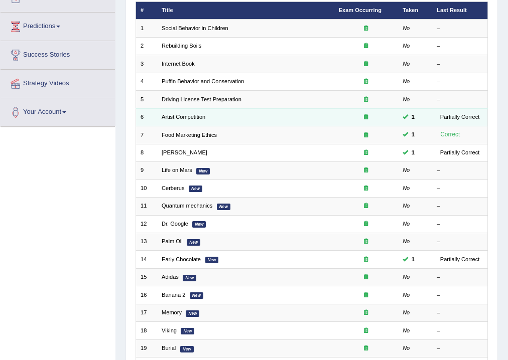
scroll to position [40, 0]
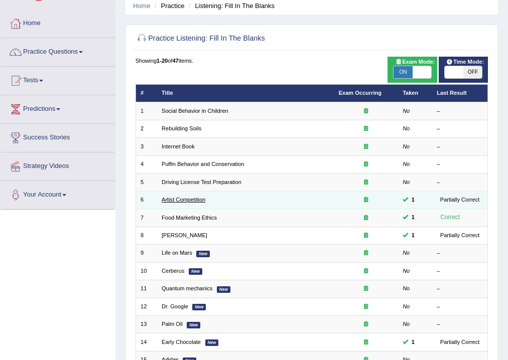
click at [191, 200] on link "Artist Competition" at bounding box center [184, 200] width 44 height 6
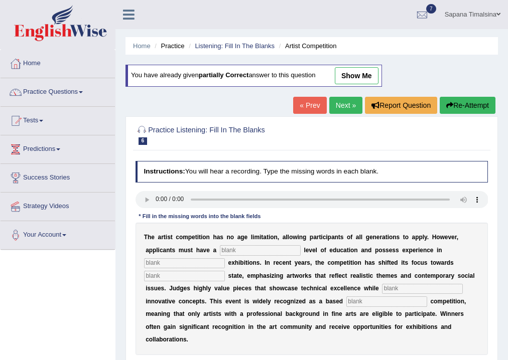
click at [369, 80] on link "show me" at bounding box center [357, 75] width 44 height 17
type input "graduate"
type input "inscluptors"
type input "real"
type input "incorporating"
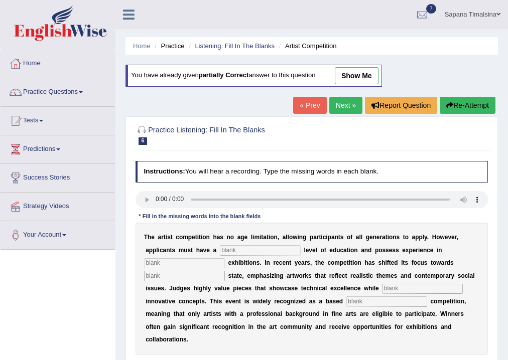
type input "profession"
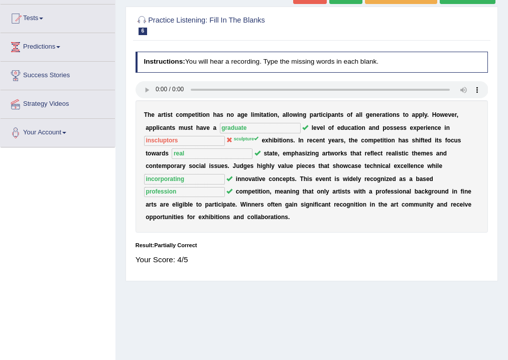
scroll to position [6, 0]
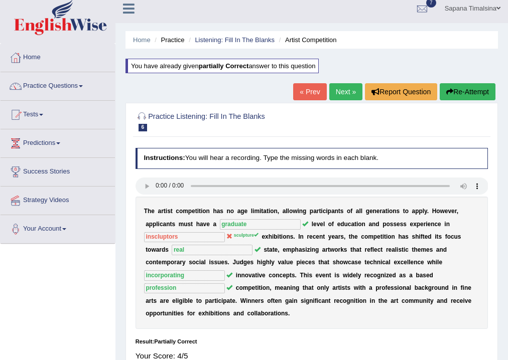
click at [338, 90] on link "Next »" at bounding box center [345, 91] width 33 height 17
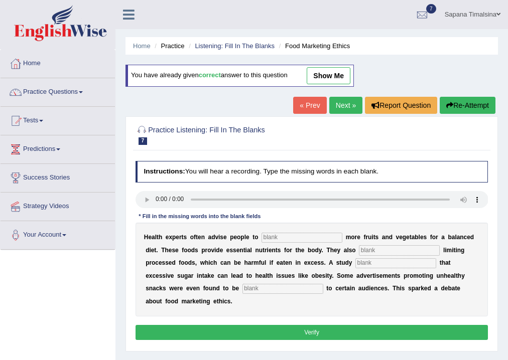
click at [319, 101] on link "« Prev" at bounding box center [309, 105] width 33 height 17
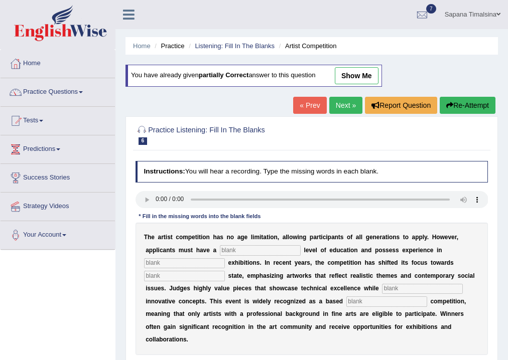
click at [366, 75] on link "show me" at bounding box center [357, 75] width 44 height 17
type input "graduate"
type input "inscluptors"
type input "real"
type input "incorporating"
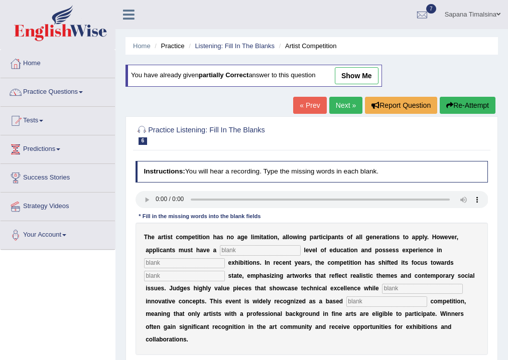
type input "profession"
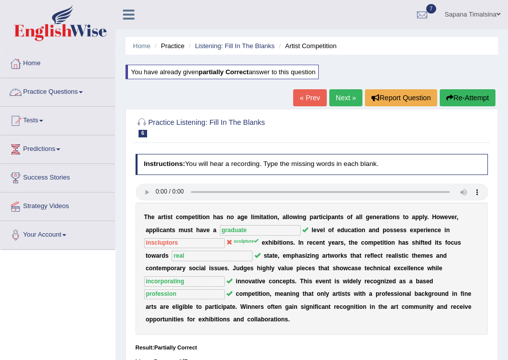
click at [80, 95] on link "Practice Questions" at bounding box center [58, 90] width 114 height 25
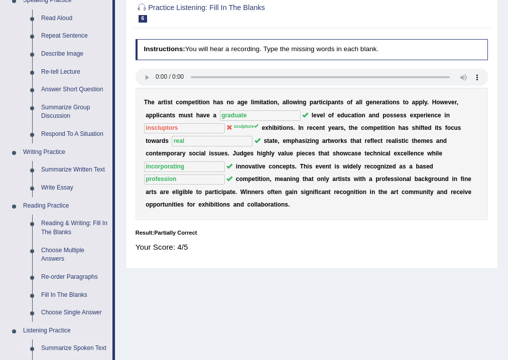
scroll to position [201, 0]
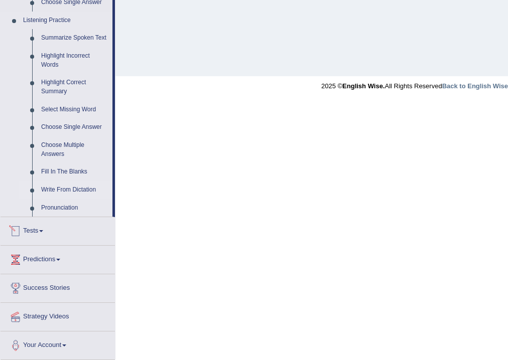
click at [74, 194] on link "Write From Dictation" at bounding box center [75, 190] width 76 height 18
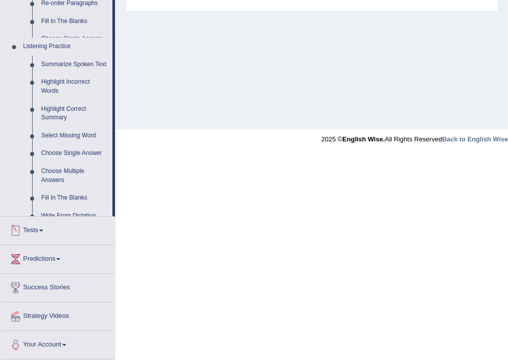
scroll to position [167, 0]
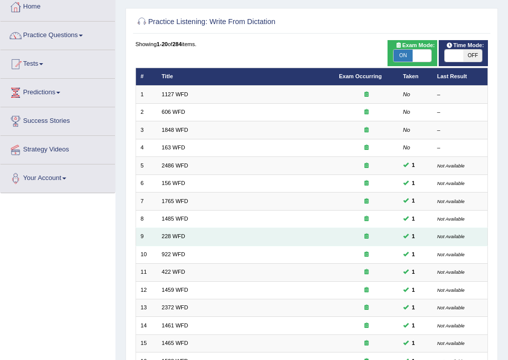
scroll to position [217, 0]
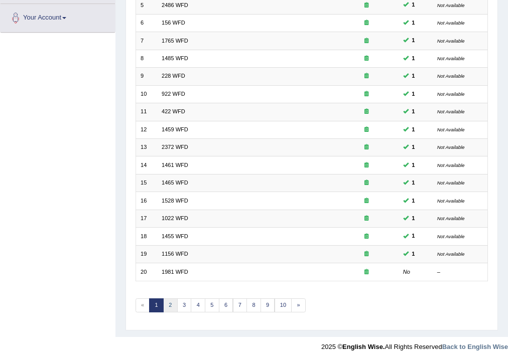
click at [166, 303] on link "2" at bounding box center [170, 306] width 15 height 14
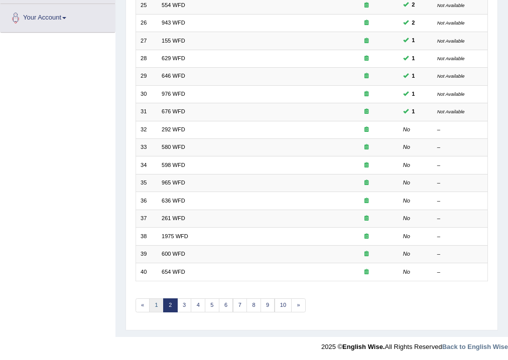
click at [156, 309] on link "1" at bounding box center [156, 306] width 15 height 14
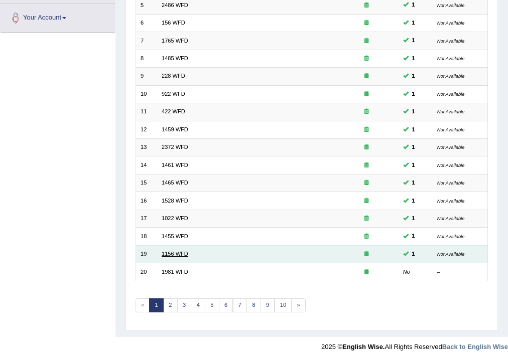
click at [185, 251] on link "1156 WFD" at bounding box center [175, 254] width 27 height 6
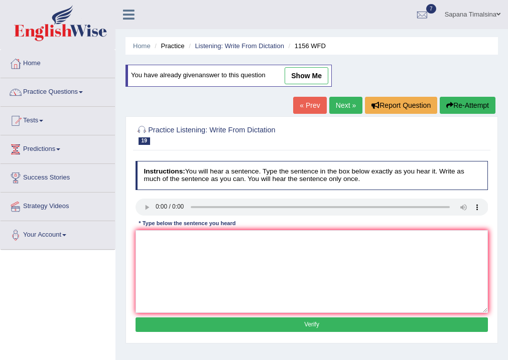
click at [308, 76] on link "show me" at bounding box center [307, 75] width 44 height 17
type textarea "Chemical reaction reactions occur occured occors occurs when the substance subs…"
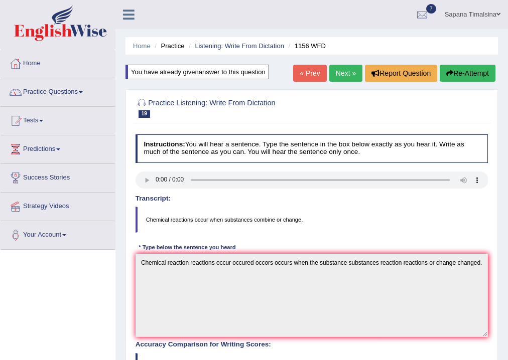
click at [477, 12] on link "Sapana Timalsina" at bounding box center [472, 13] width 71 height 26
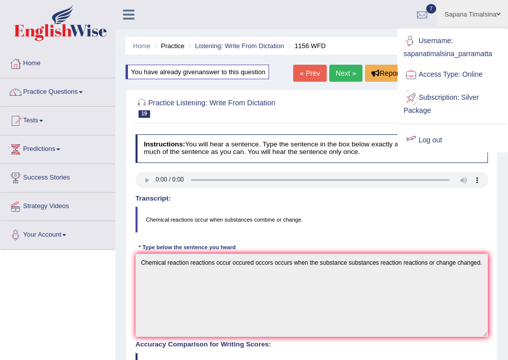
click at [434, 144] on link "Log out" at bounding box center [453, 140] width 108 height 23
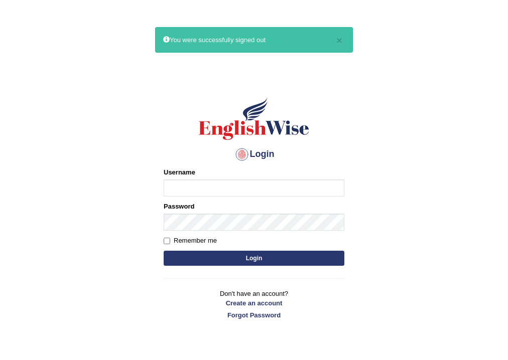
click at [195, 189] on input "Username" at bounding box center [254, 188] width 181 height 17
type input "umme_parramatta"
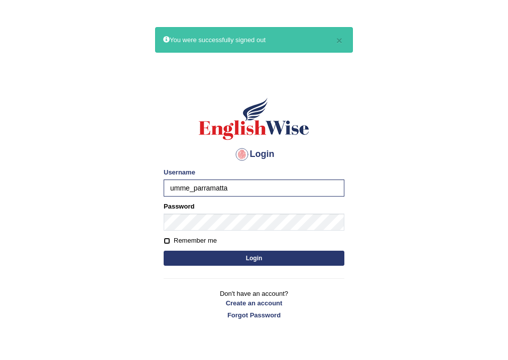
click at [167, 242] on input "Remember me" at bounding box center [167, 241] width 7 height 7
checkbox input "true"
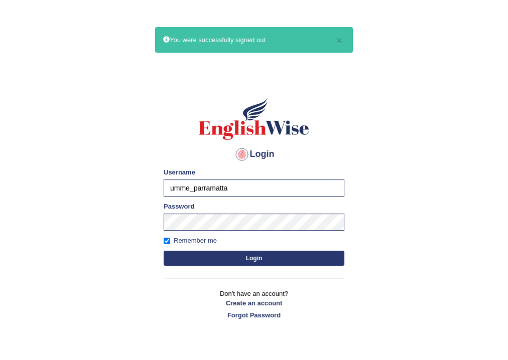
click at [187, 265] on button "Login" at bounding box center [254, 258] width 181 height 15
click at [209, 256] on button "Login" at bounding box center [254, 258] width 181 height 15
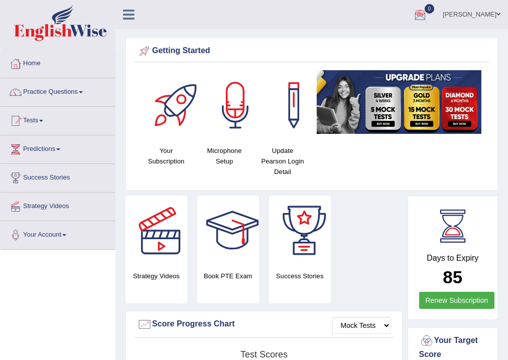
click at [479, 12] on link "[PERSON_NAME]" at bounding box center [471, 13] width 73 height 26
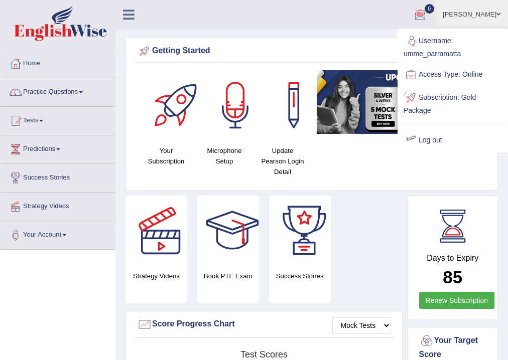
click at [430, 142] on link "Log out" at bounding box center [453, 140] width 108 height 23
